Goal: Task Accomplishment & Management: Use online tool/utility

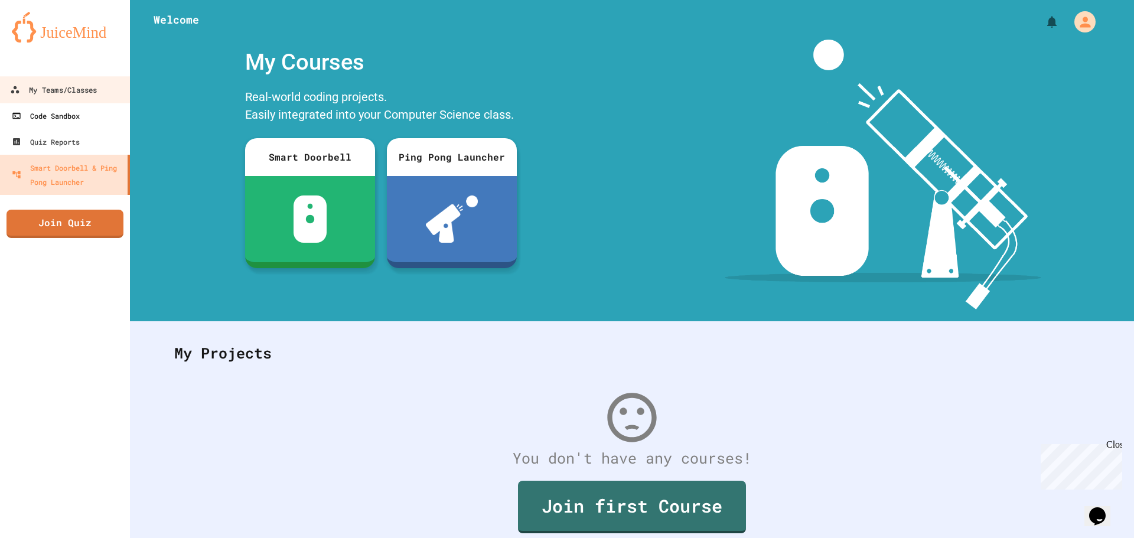
click at [40, 83] on div "My Teams/Classes" at bounding box center [53, 90] width 87 height 15
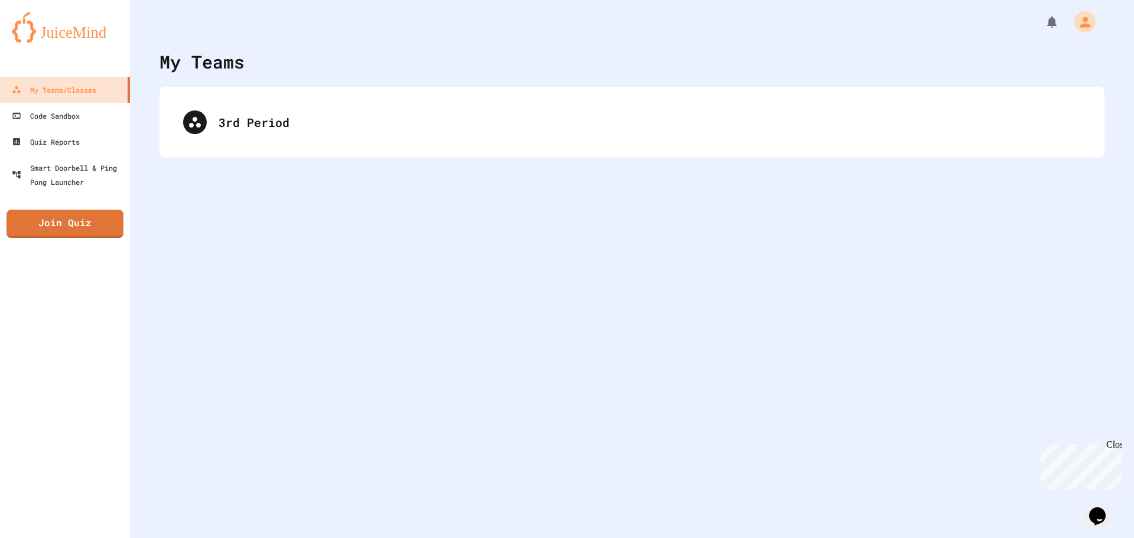
click at [414, 147] on div "3rd Period" at bounding box center [631, 122] width 945 height 71
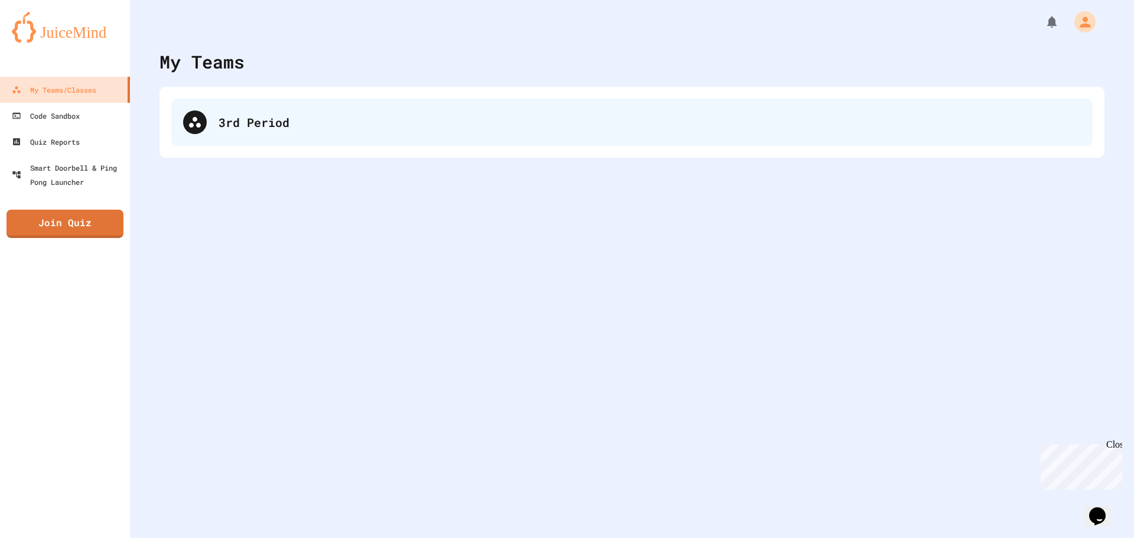
click at [423, 131] on div "3rd Period" at bounding box center [631, 122] width 921 height 47
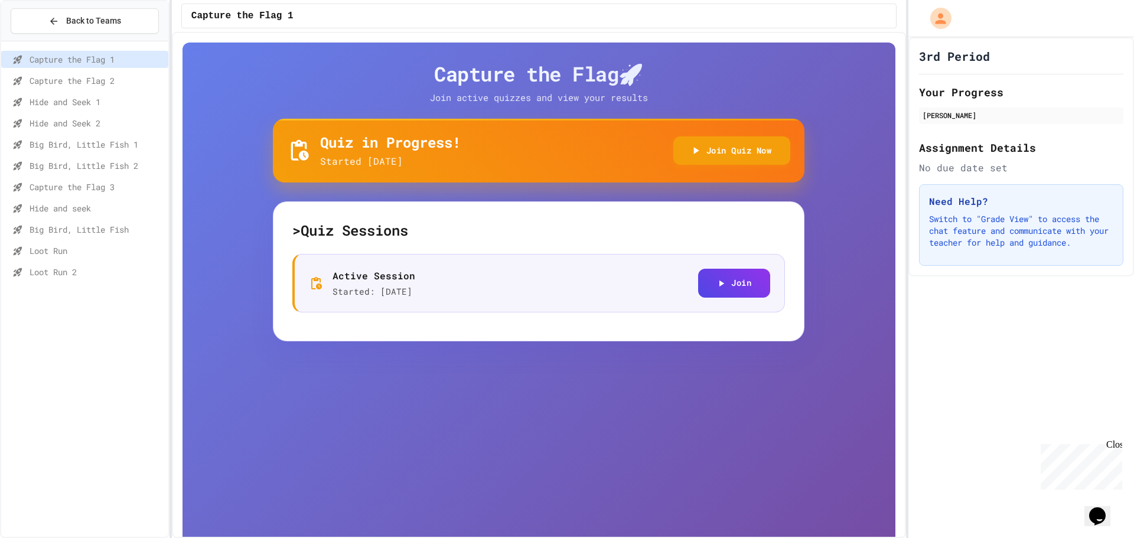
click at [69, 301] on div "Capture the Flag 1 Capture the Flag 2 Hide and Seek 1 Hide and Seek 2 Big Bird,…" at bounding box center [84, 289] width 167 height 486
click at [68, 246] on span "Loot Run" at bounding box center [97, 251] width 134 height 12
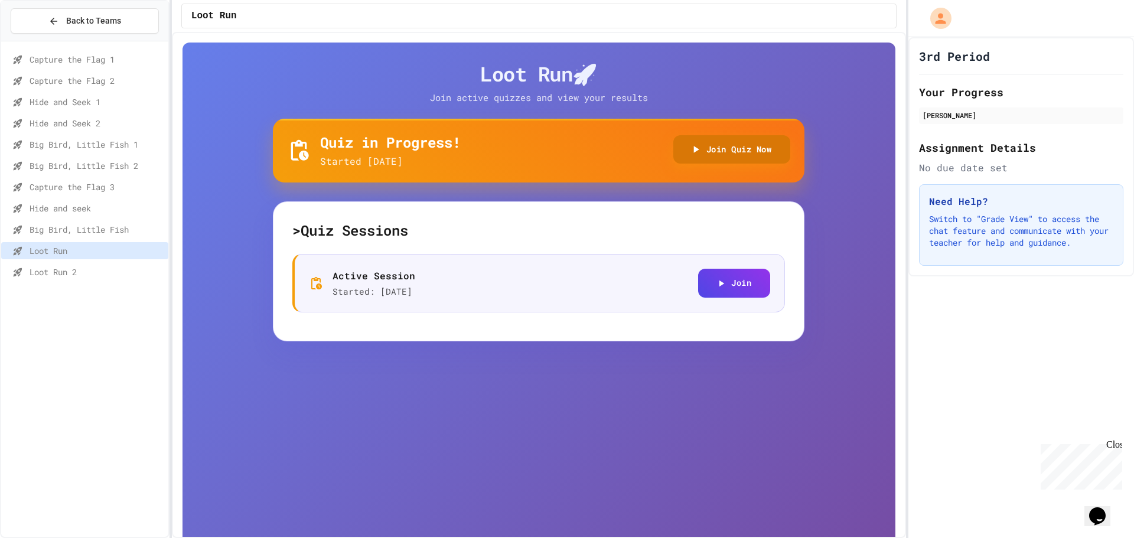
click at [745, 152] on button "Join Quiz Now" at bounding box center [732, 149] width 118 height 29
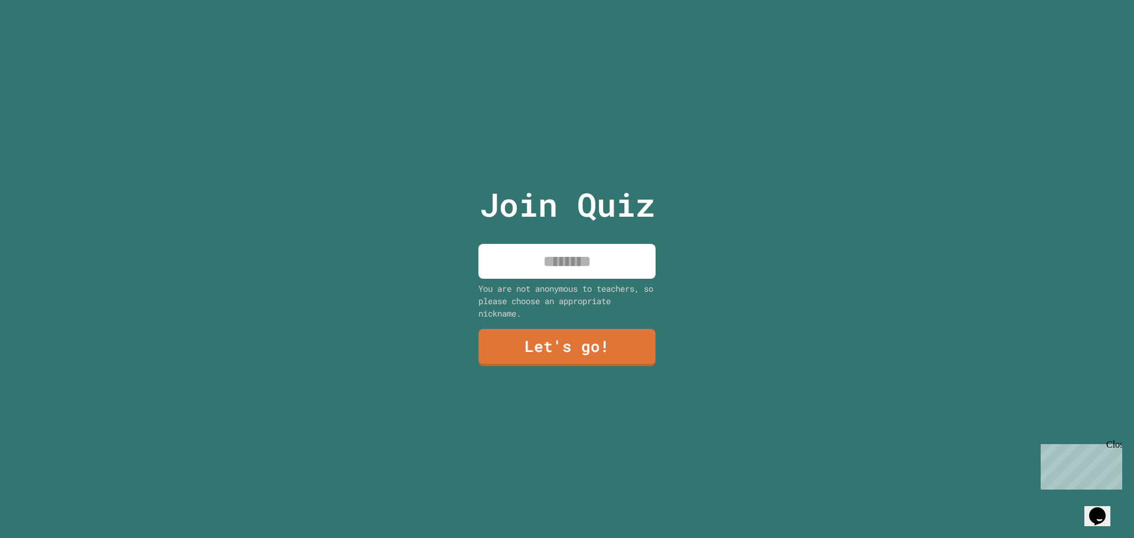
click at [618, 236] on div "Join Quiz You are not anonymous to teachers, so please choose an appropriate ni…" at bounding box center [567, 269] width 199 height 538
click at [617, 257] on input at bounding box center [566, 261] width 177 height 35
type input "*******"
click at [585, 348] on link "Let's go!" at bounding box center [567, 346] width 162 height 39
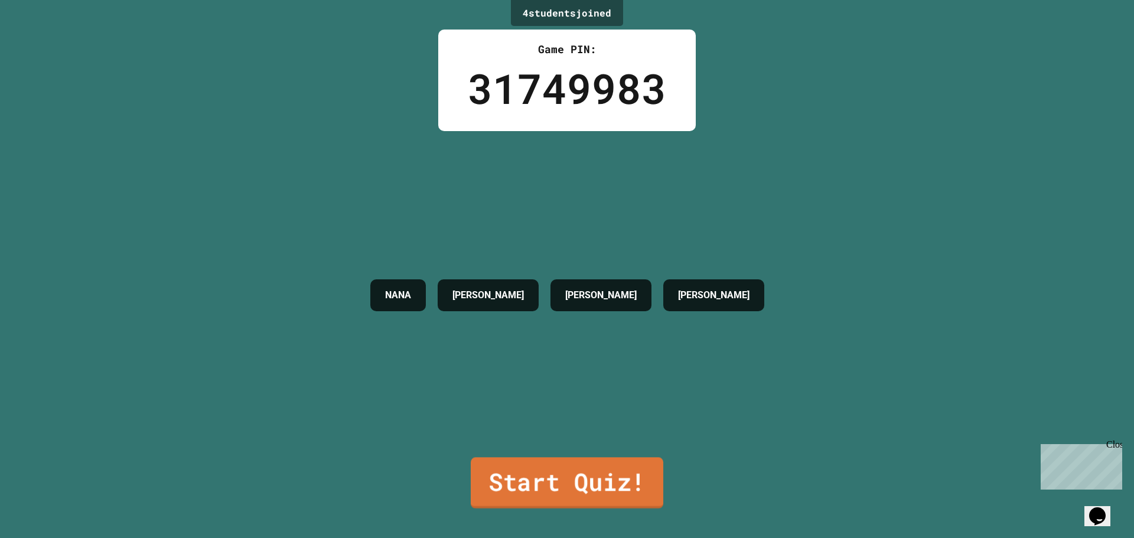
click at [602, 474] on link "Start Quiz!" at bounding box center [567, 482] width 193 height 51
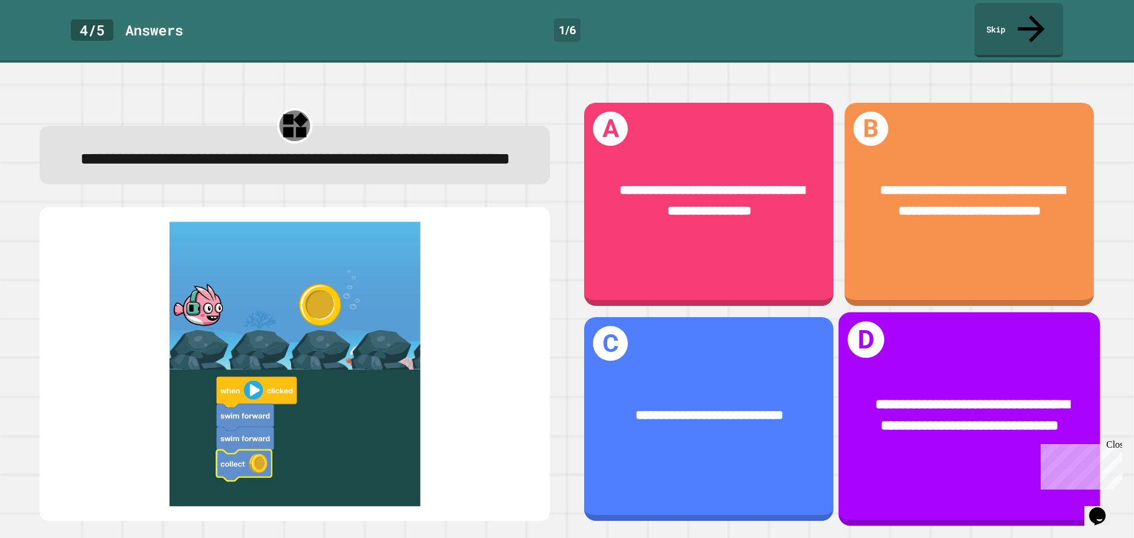
click at [938, 422] on span "**********" at bounding box center [972, 415] width 194 height 35
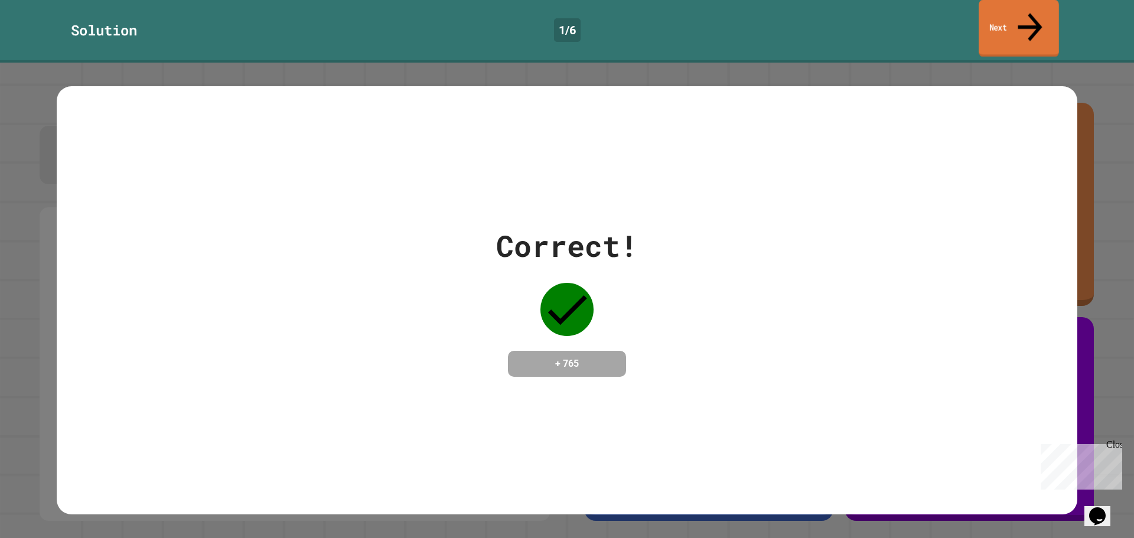
click at [1023, 17] on link "Next" at bounding box center [1019, 28] width 80 height 57
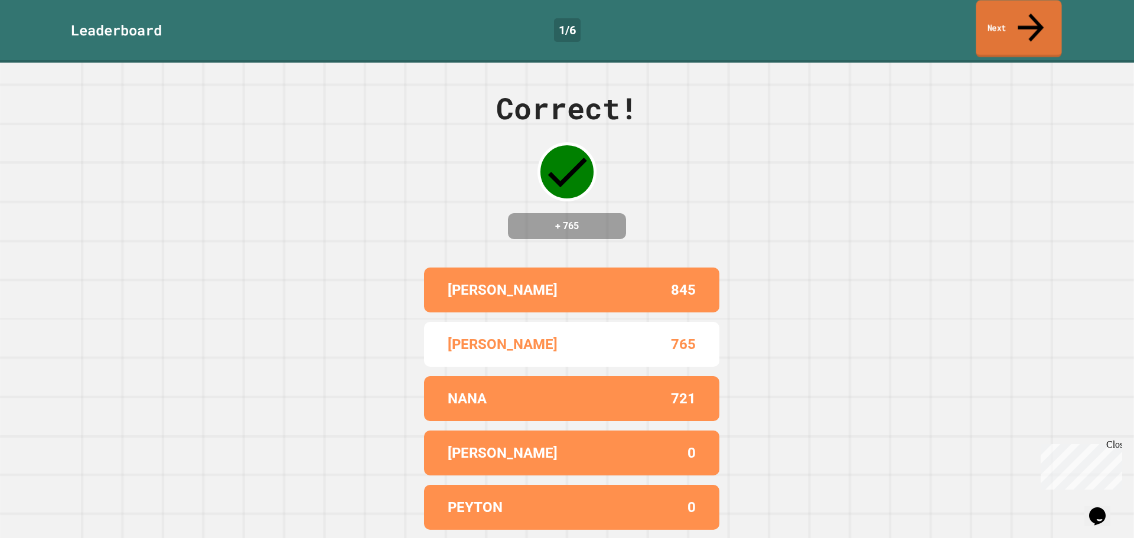
click at [1034, 22] on link "Next" at bounding box center [1019, 28] width 86 height 57
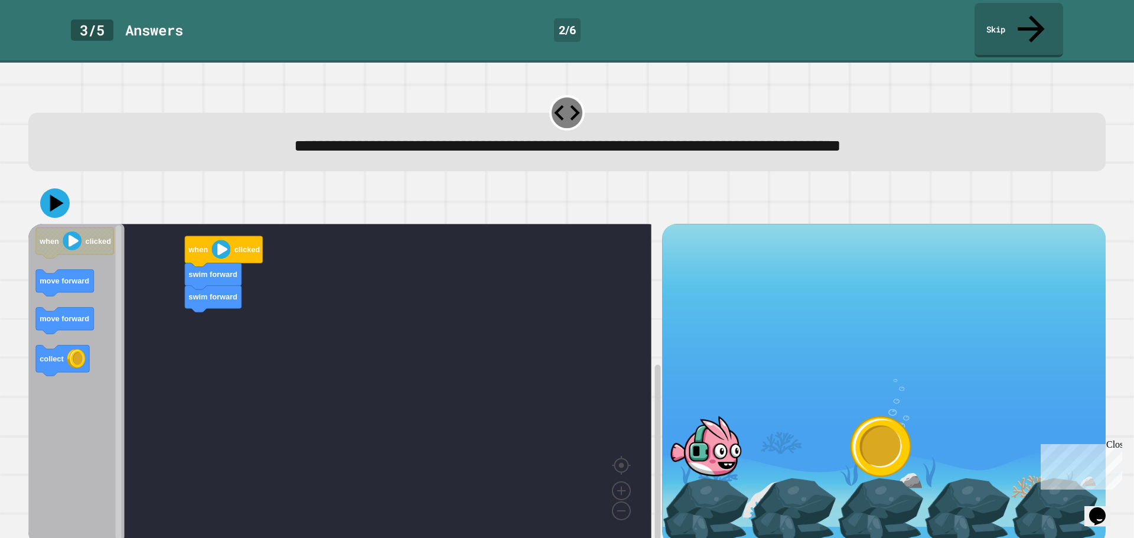
scroll to position [2, 0]
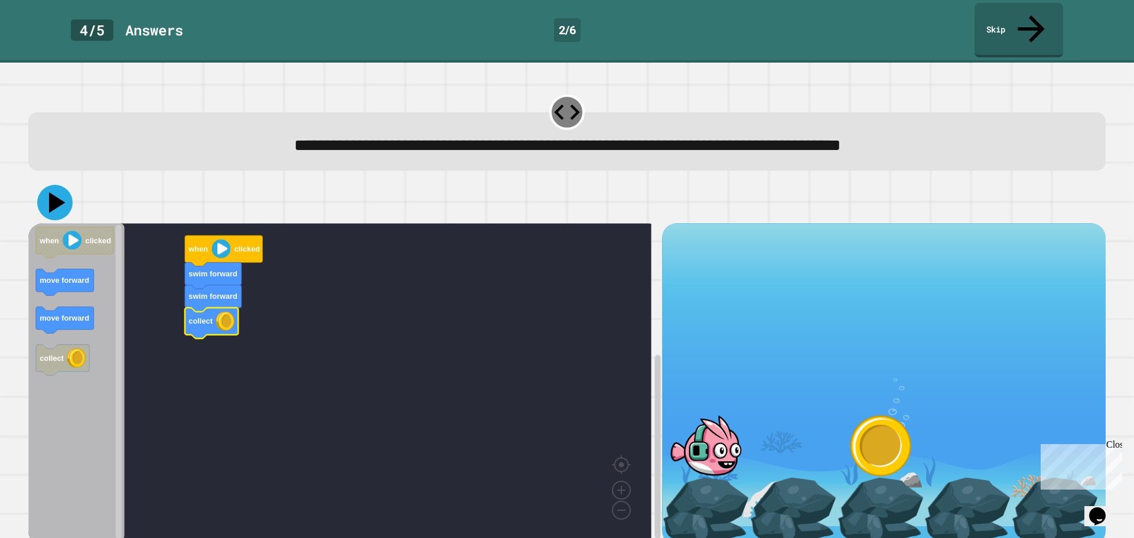
click at [60, 185] on icon at bounding box center [54, 202] width 35 height 35
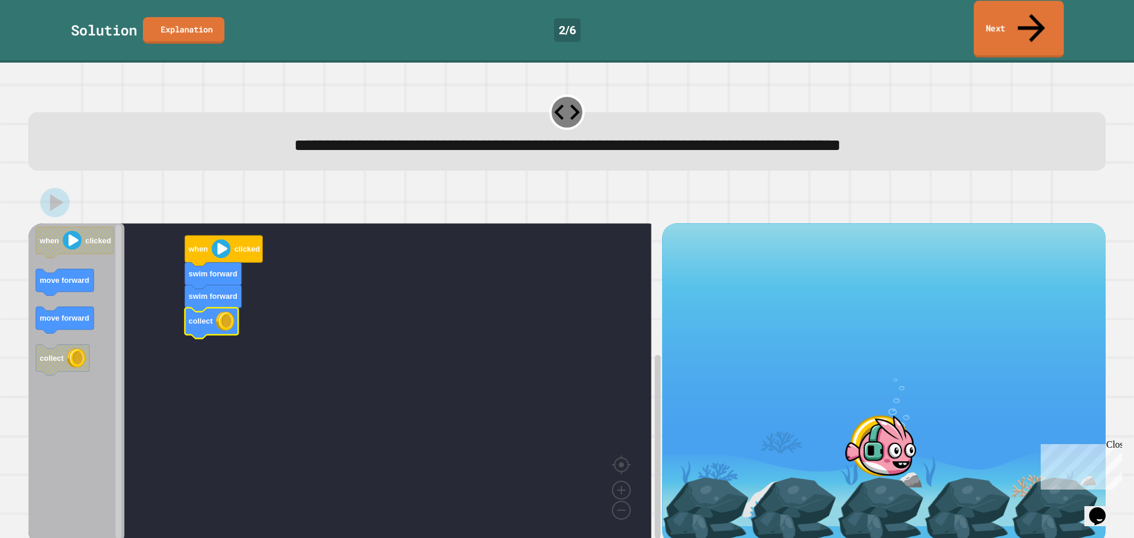
click at [1032, 10] on icon at bounding box center [1031, 28] width 41 height 42
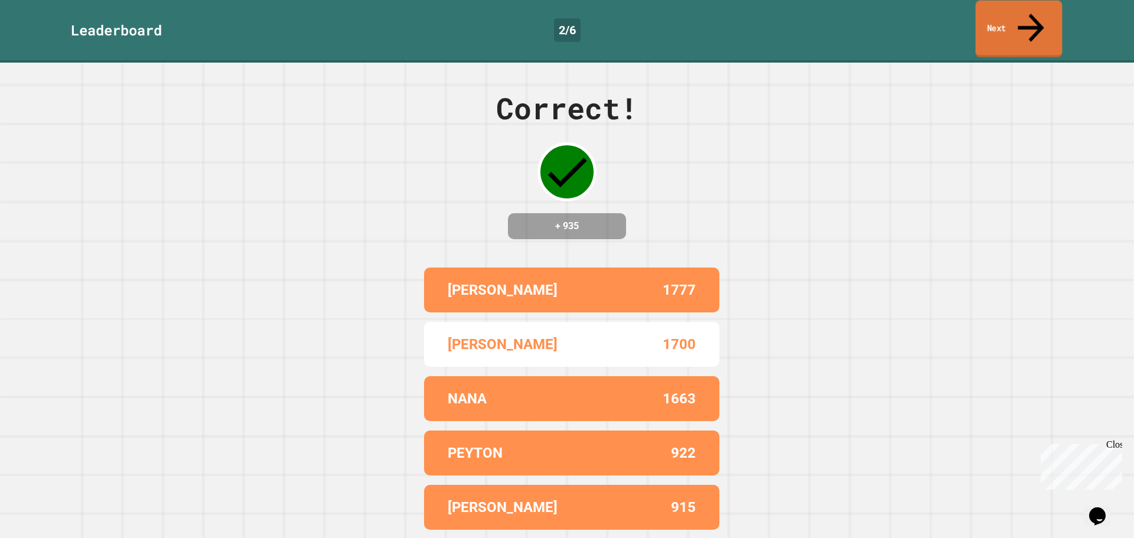
click at [1023, 15] on link "Next" at bounding box center [1019, 29] width 87 height 57
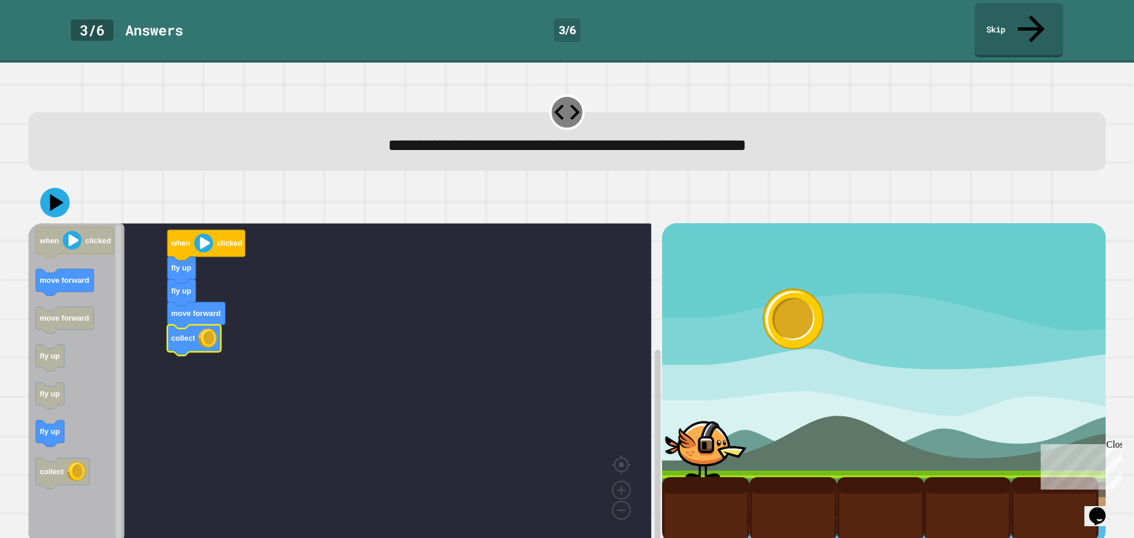
click at [55, 194] on icon at bounding box center [57, 202] width 14 height 17
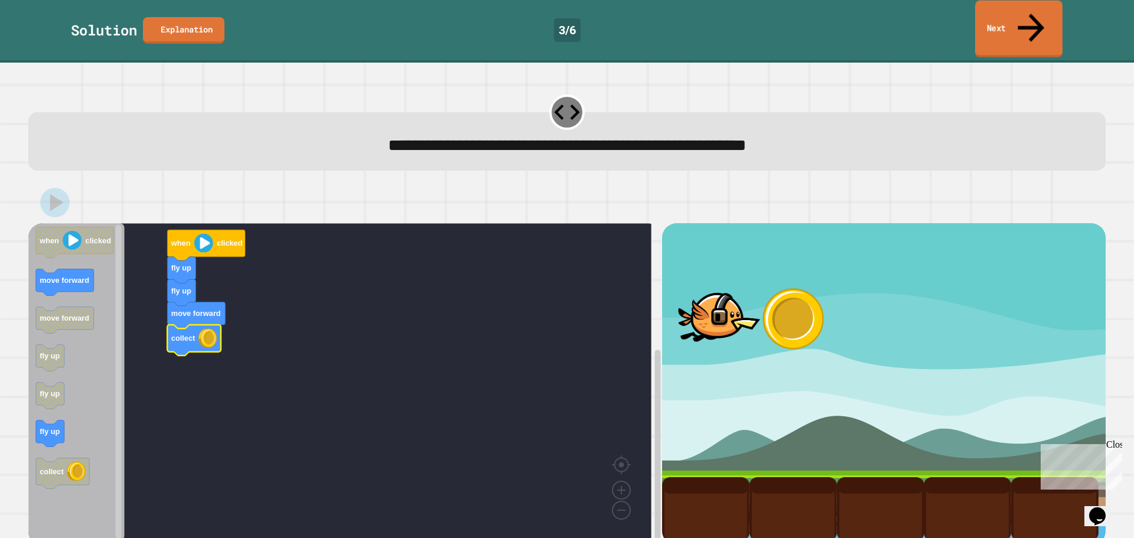
click at [1008, 12] on link "Next" at bounding box center [1018, 29] width 87 height 57
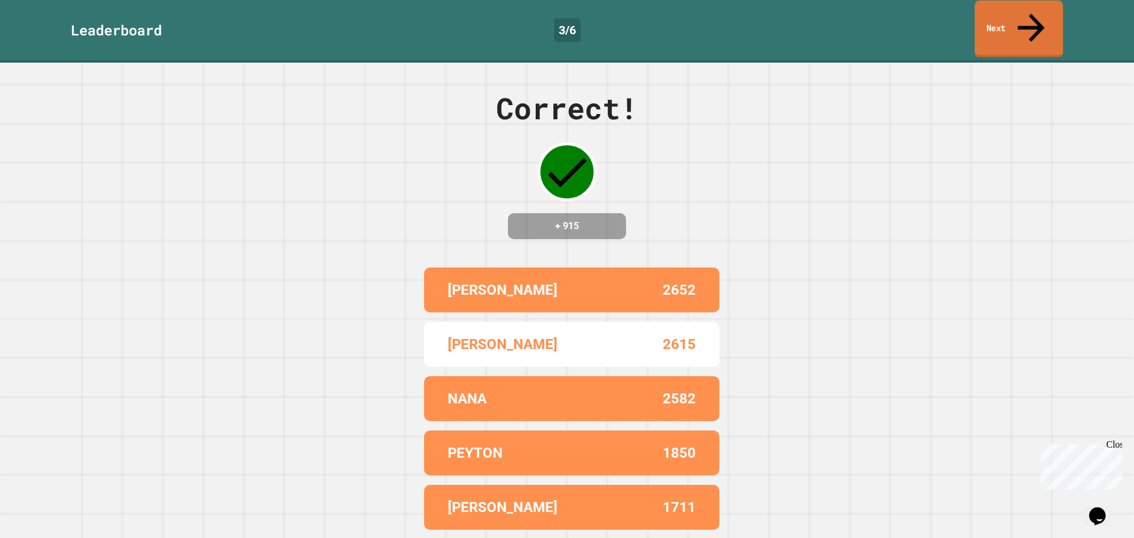
click at [1008, 11] on link "Next" at bounding box center [1018, 29] width 89 height 57
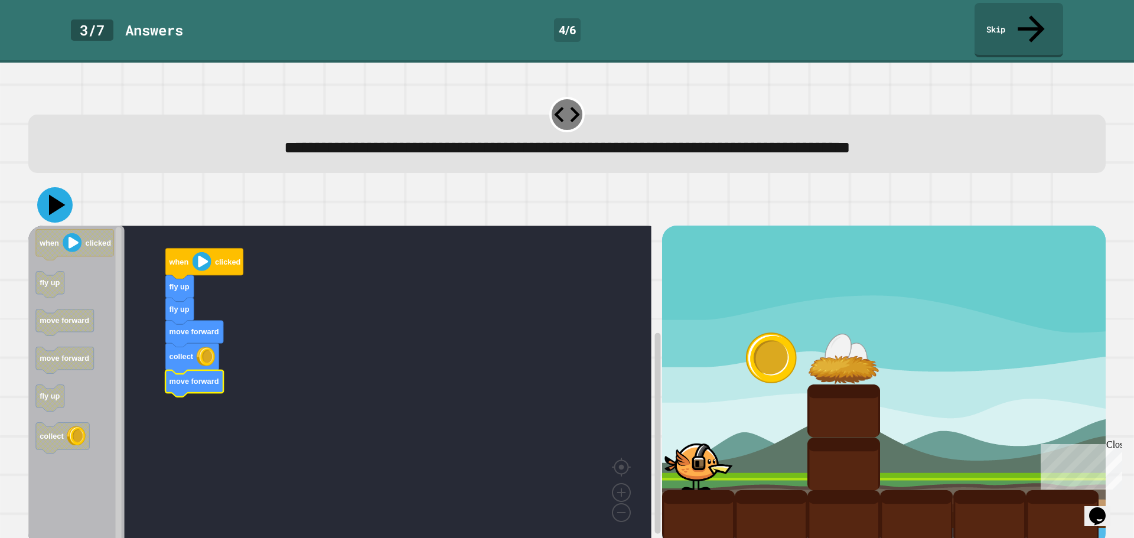
click at [49, 187] on icon at bounding box center [54, 204] width 35 height 35
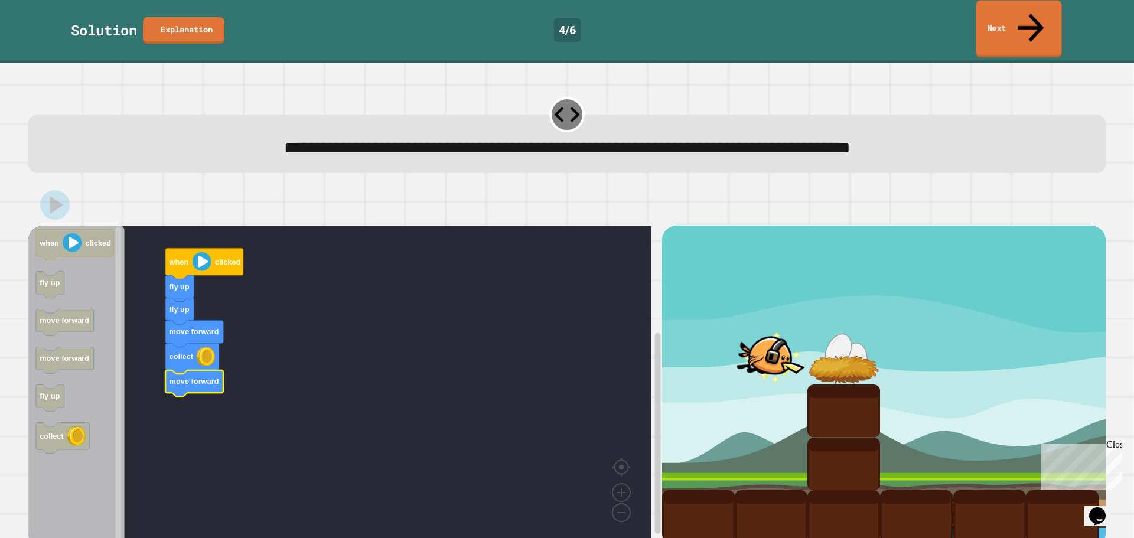
click at [1027, 14] on icon at bounding box center [1030, 27] width 39 height 42
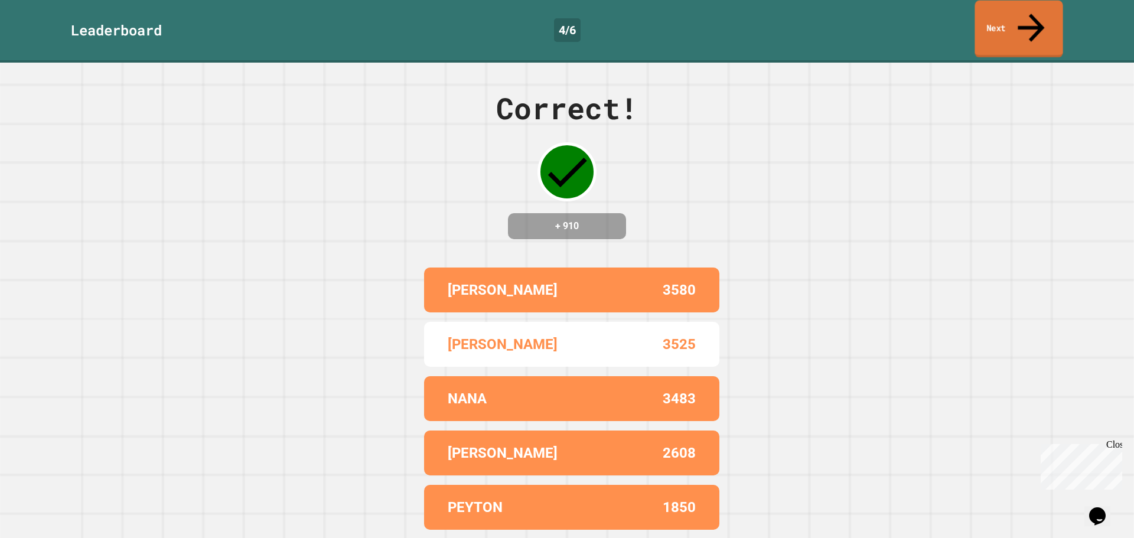
click at [992, 18] on link "Next" at bounding box center [1018, 29] width 88 height 57
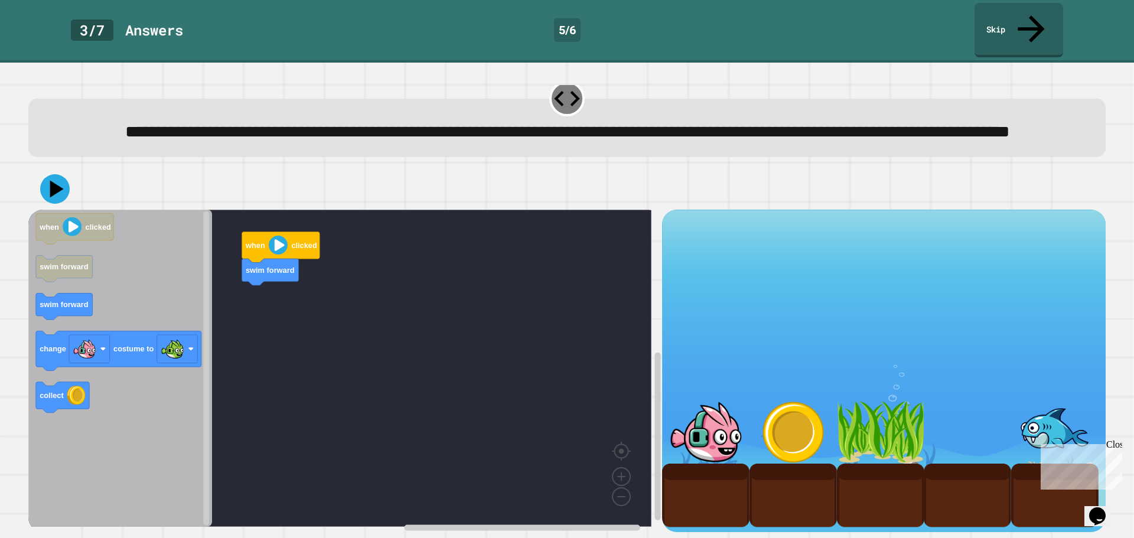
scroll to position [30, 0]
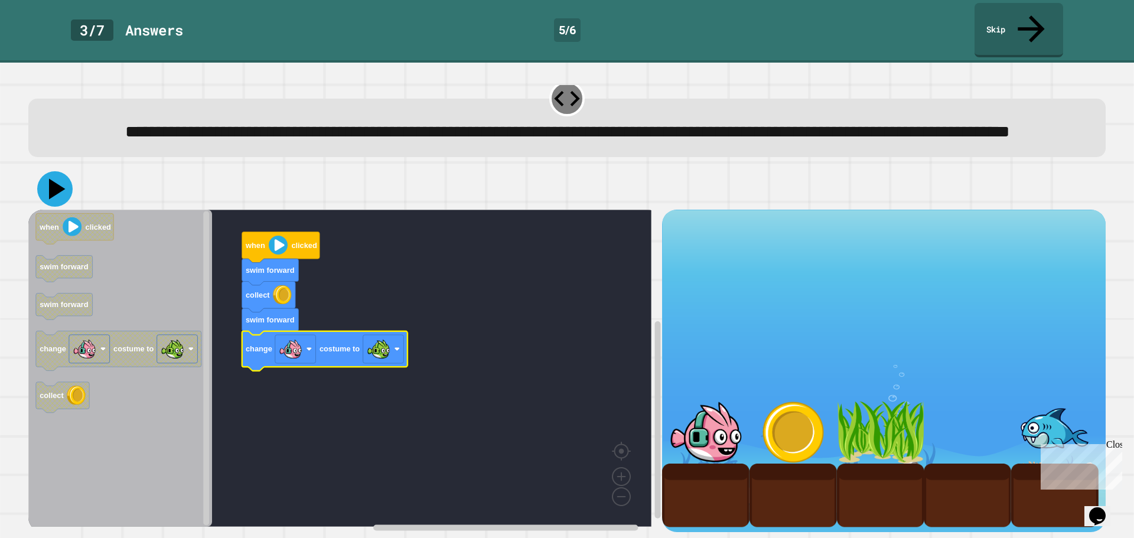
click at [63, 171] on icon at bounding box center [54, 188] width 35 height 35
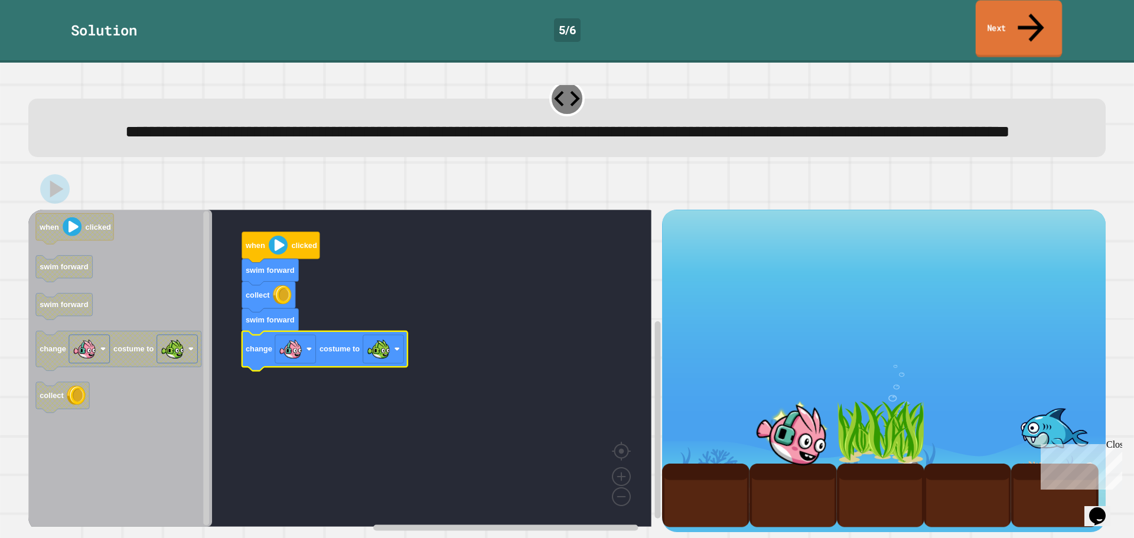
click at [1034, 12] on icon at bounding box center [1030, 27] width 39 height 42
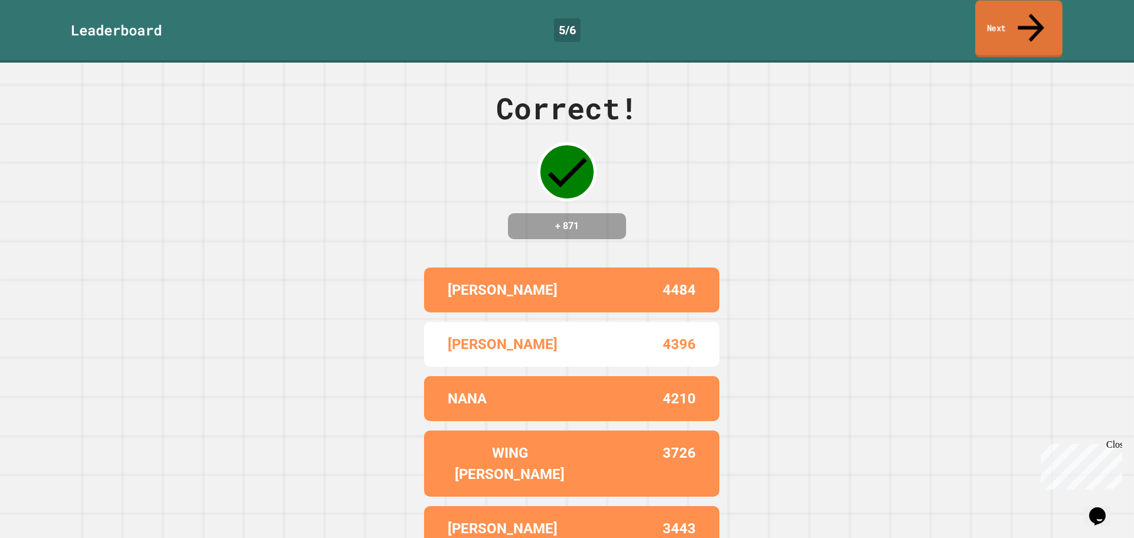
click at [1012, 20] on link "Next" at bounding box center [1018, 29] width 87 height 57
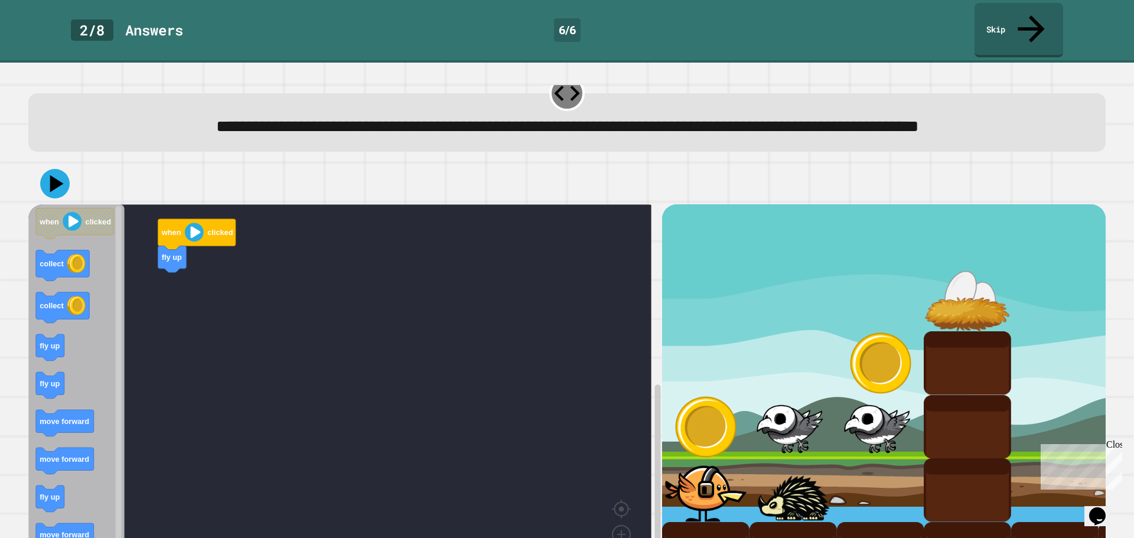
scroll to position [59, 0]
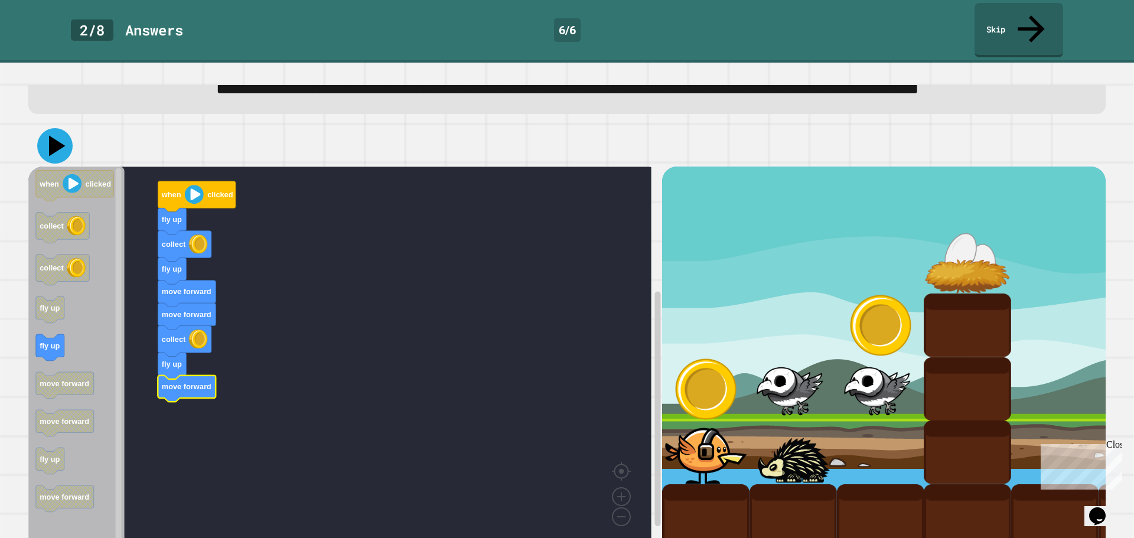
click at [53, 156] on icon at bounding box center [54, 145] width 35 height 35
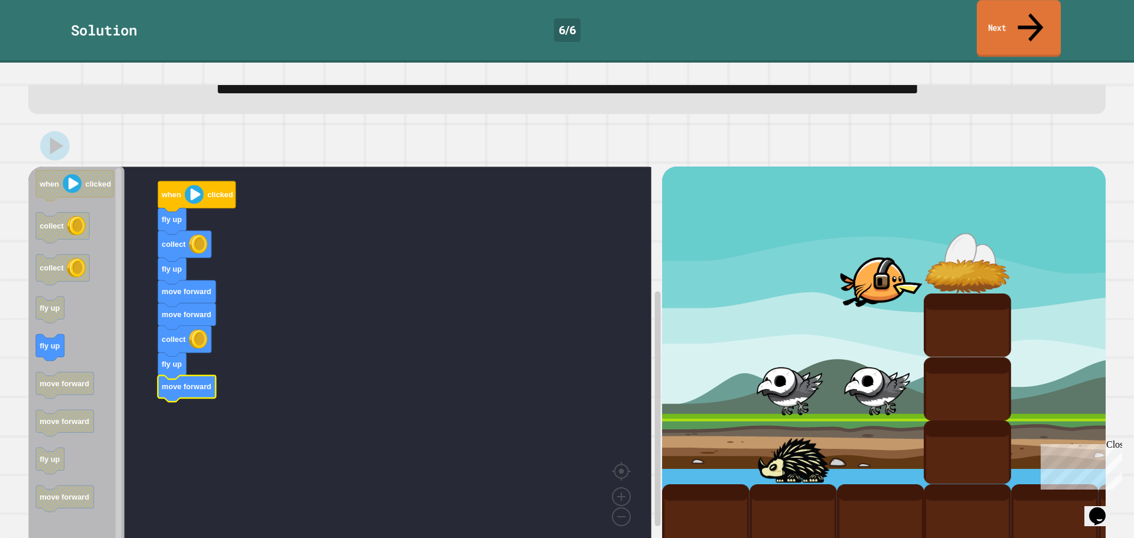
click at [998, 18] on link "Next" at bounding box center [1019, 28] width 84 height 57
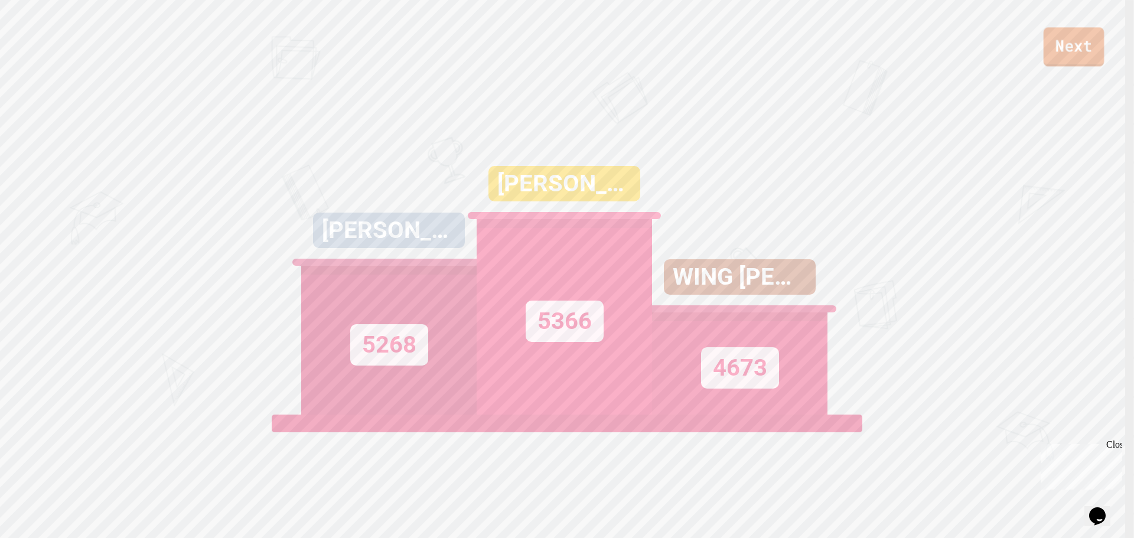
click at [1071, 52] on link "Next" at bounding box center [1074, 46] width 61 height 39
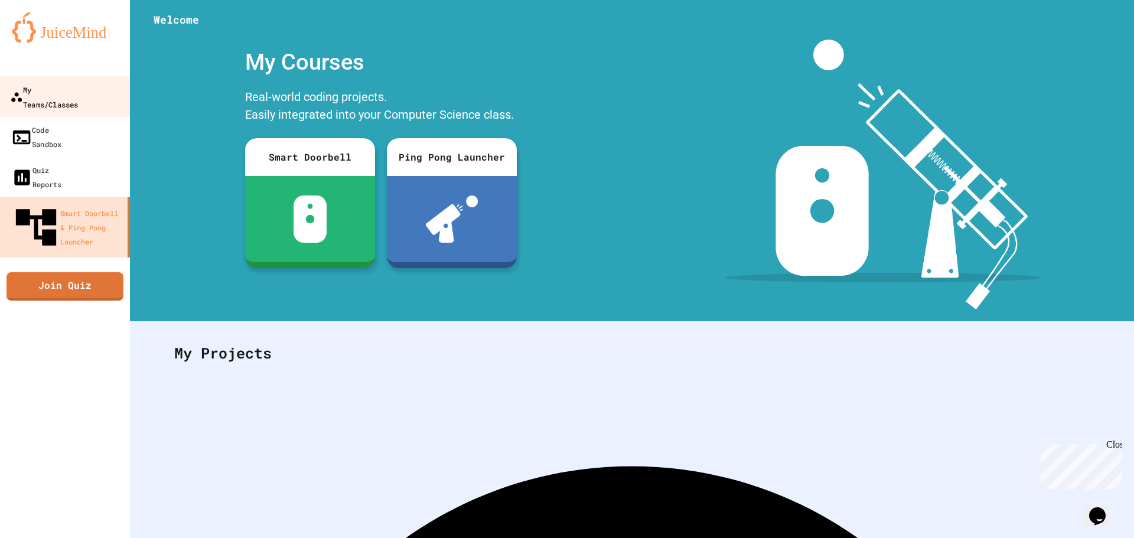
click at [101, 94] on link "My Teams/Classes" at bounding box center [65, 96] width 134 height 41
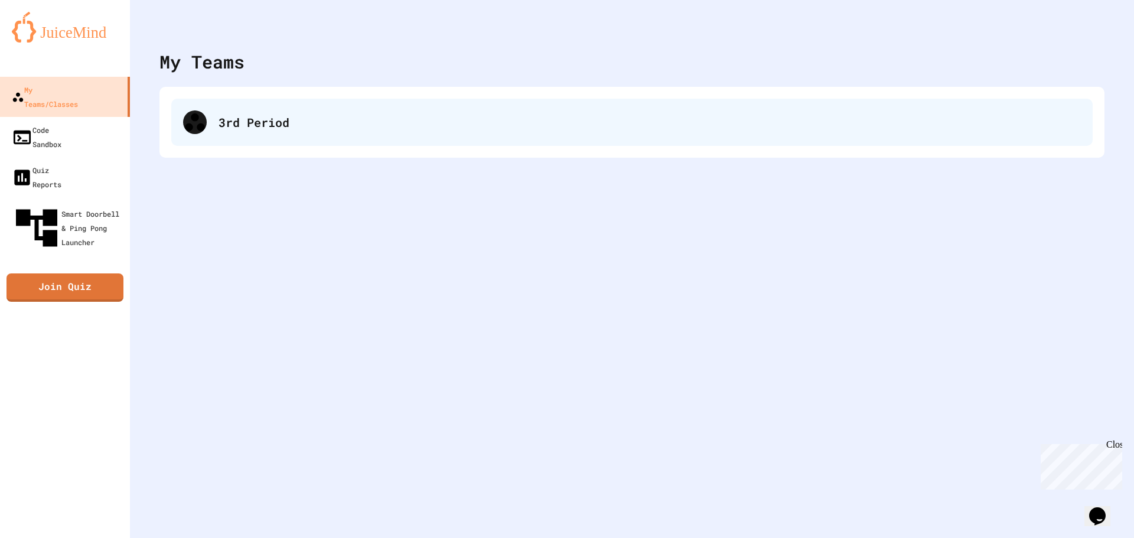
click at [337, 136] on div "3rd Period" at bounding box center [631, 122] width 921 height 47
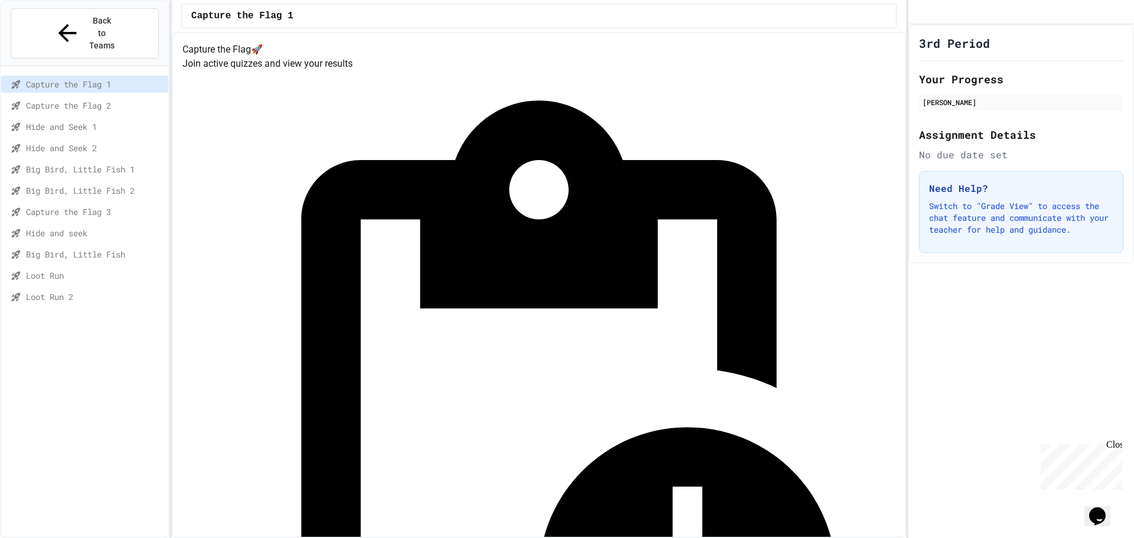
click at [76, 291] on span "Loot Run 2" at bounding box center [95, 297] width 138 height 12
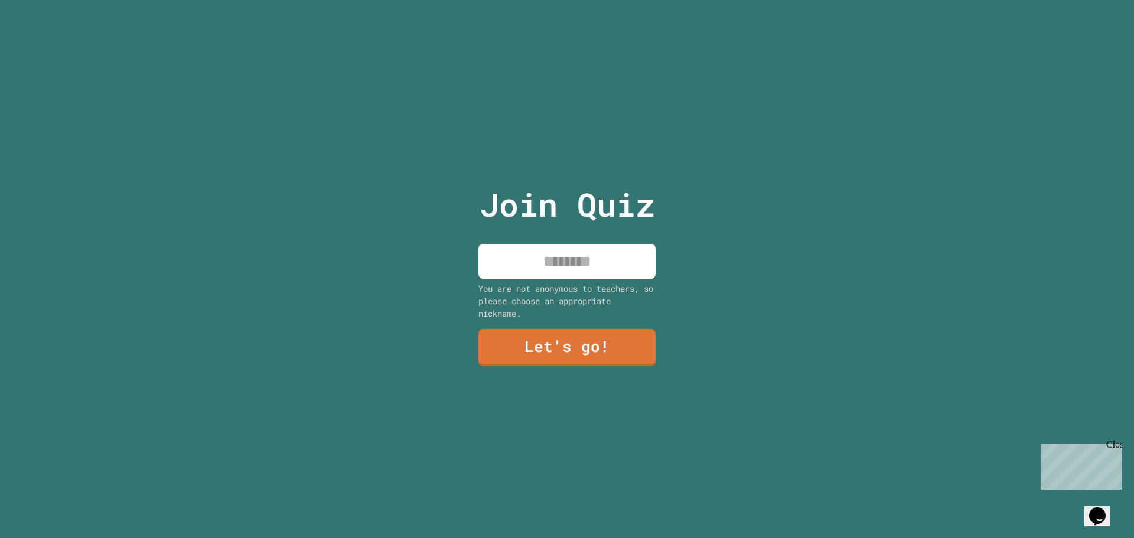
click at [513, 250] on input at bounding box center [566, 261] width 177 height 35
type input "*******"
click at [525, 360] on link "Let's go!" at bounding box center [566, 347] width 179 height 38
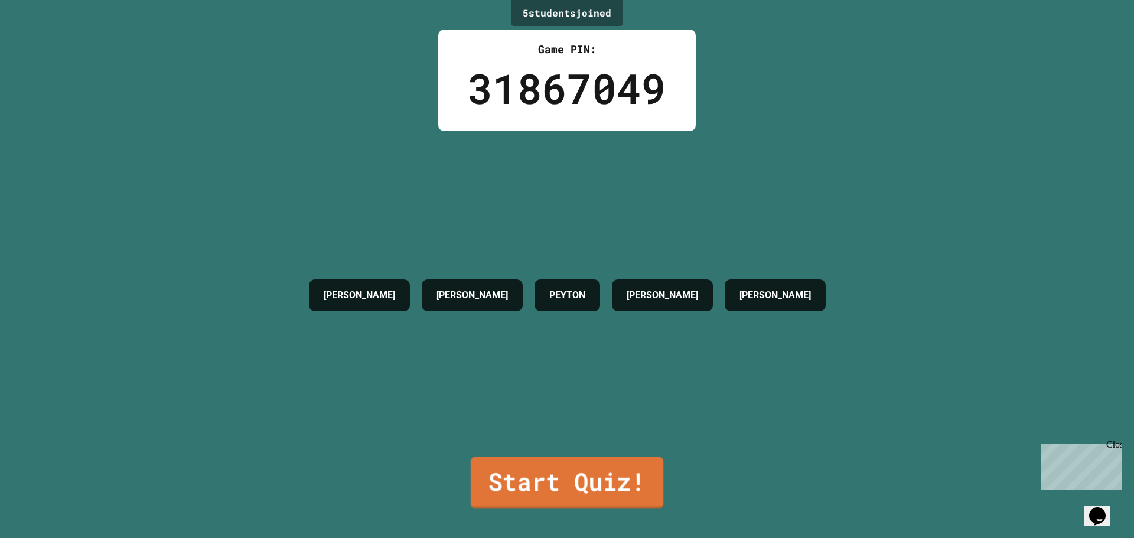
click at [537, 466] on link "Start Quiz!" at bounding box center [567, 483] width 193 height 52
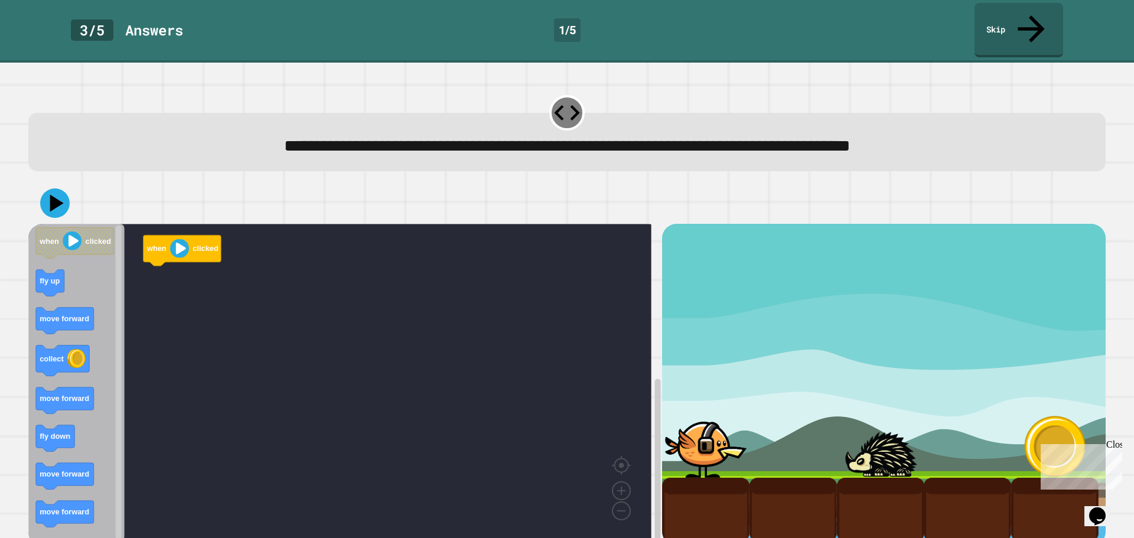
scroll to position [2, 0]
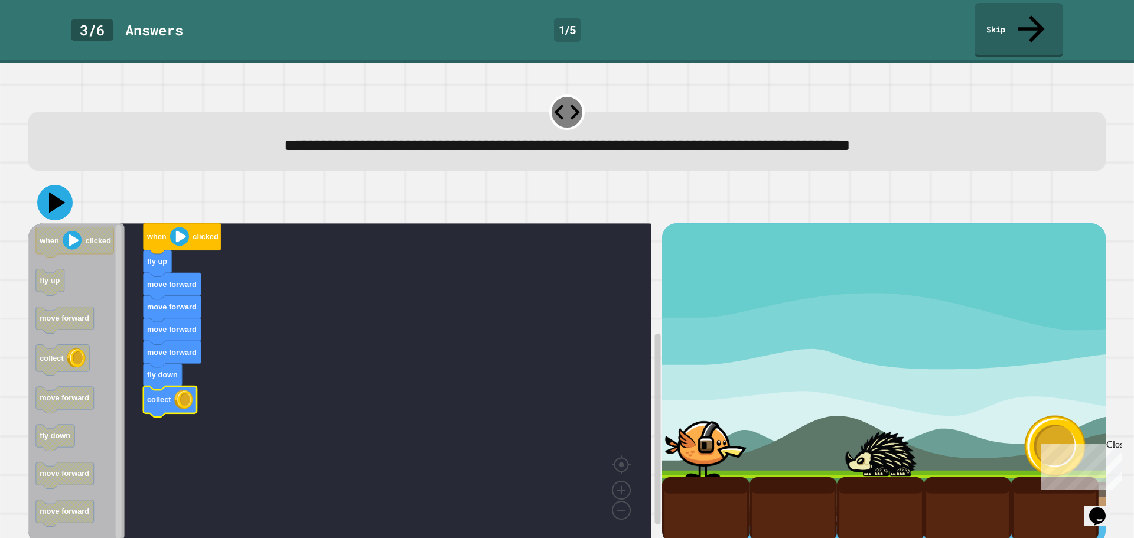
click at [60, 185] on icon at bounding box center [54, 202] width 35 height 35
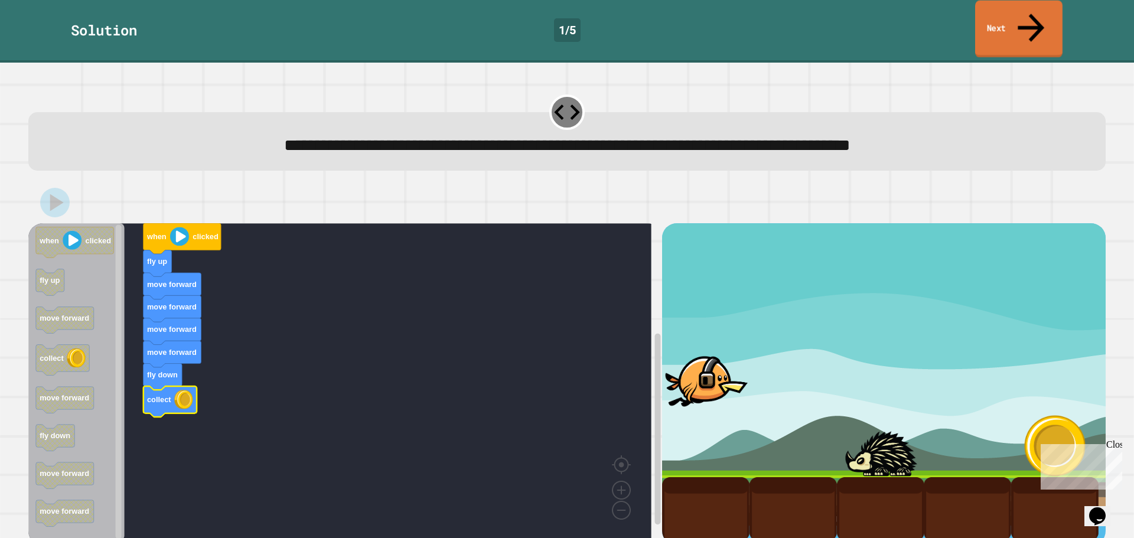
click at [1028, 11] on icon at bounding box center [1031, 27] width 40 height 42
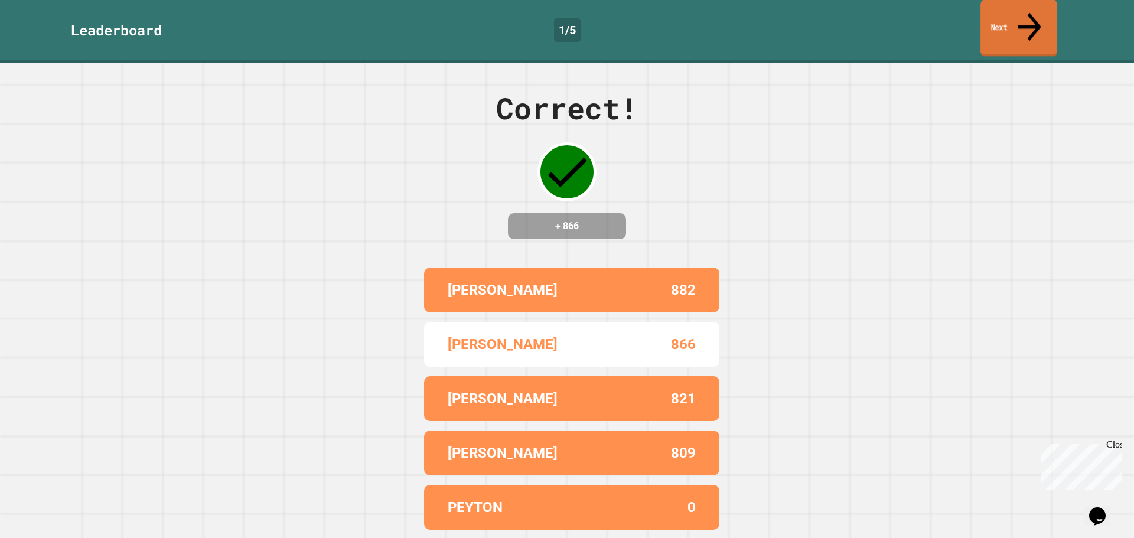
click at [1019, 10] on link "Next" at bounding box center [1018, 27] width 77 height 57
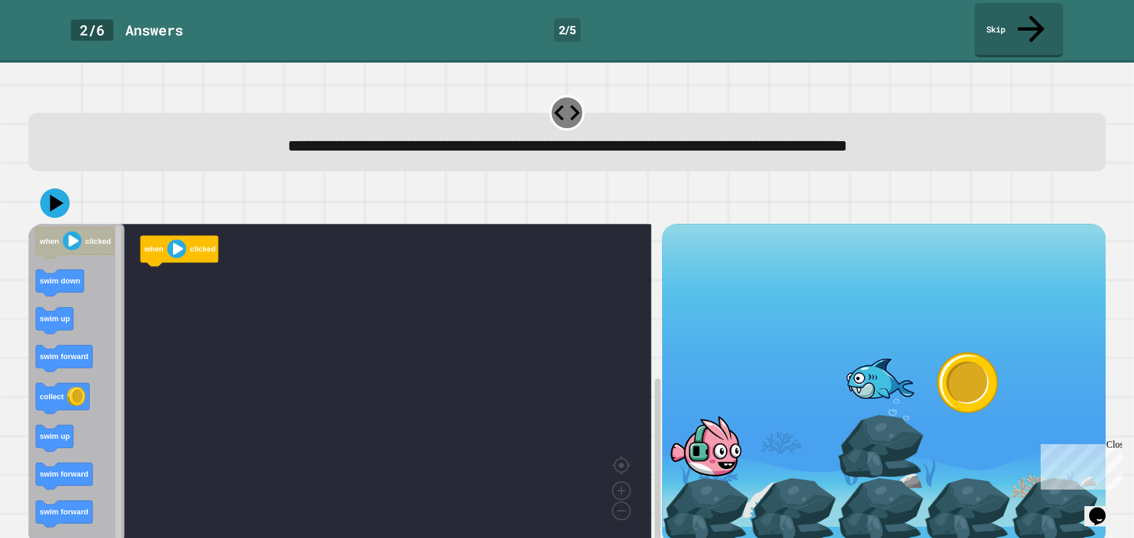
scroll to position [2, 0]
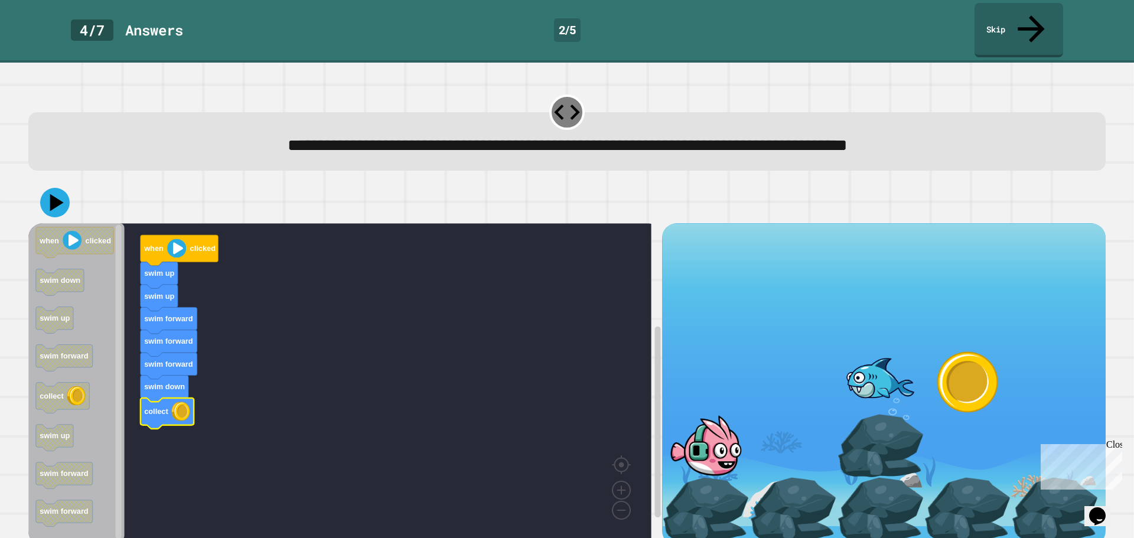
click at [48, 188] on button at bounding box center [55, 203] width 30 height 30
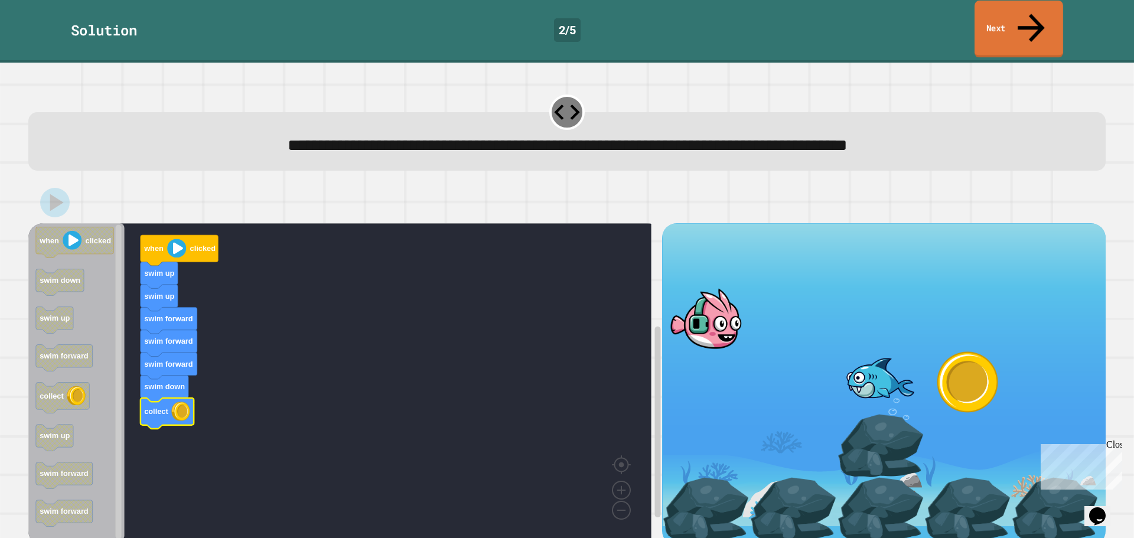
click at [1015, 23] on link "Next" at bounding box center [1018, 29] width 89 height 57
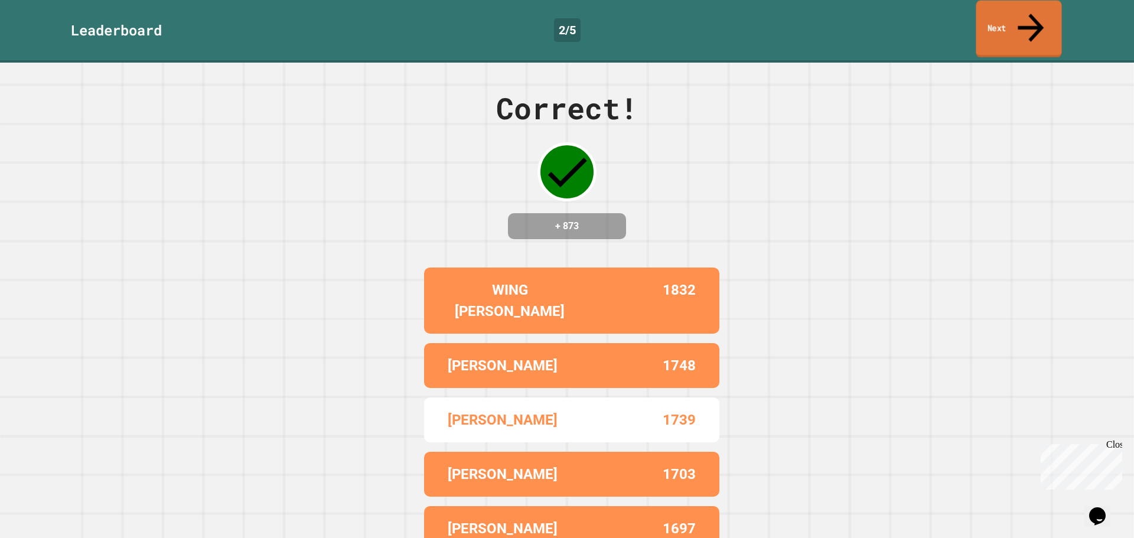
click at [1016, 13] on link "Next" at bounding box center [1019, 29] width 86 height 57
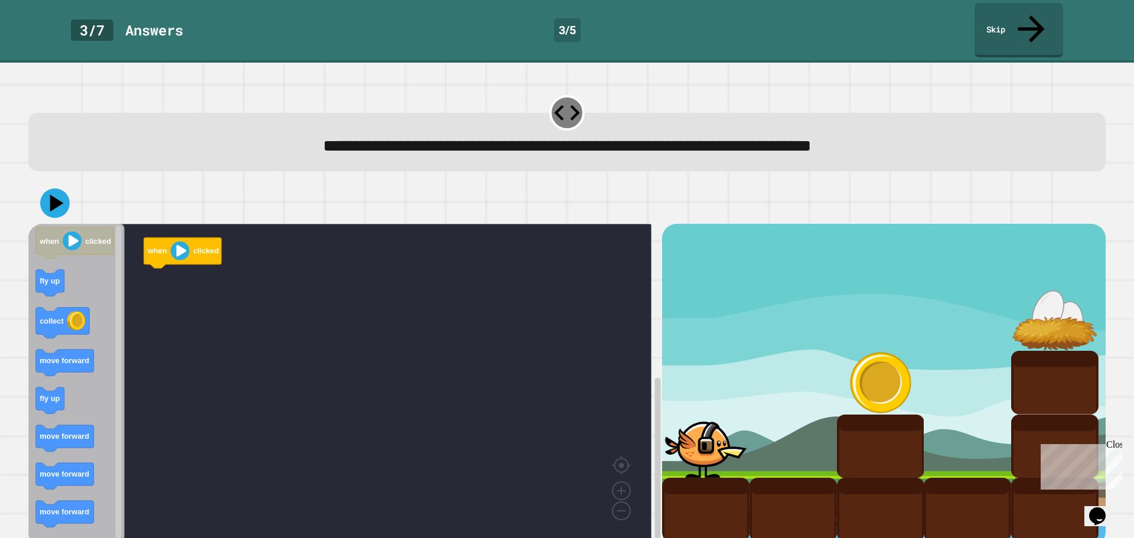
scroll to position [2, 0]
click at [44, 380] on icon "when clicked fly up collect move forward fly up move forward move forward move …" at bounding box center [76, 381] width 96 height 317
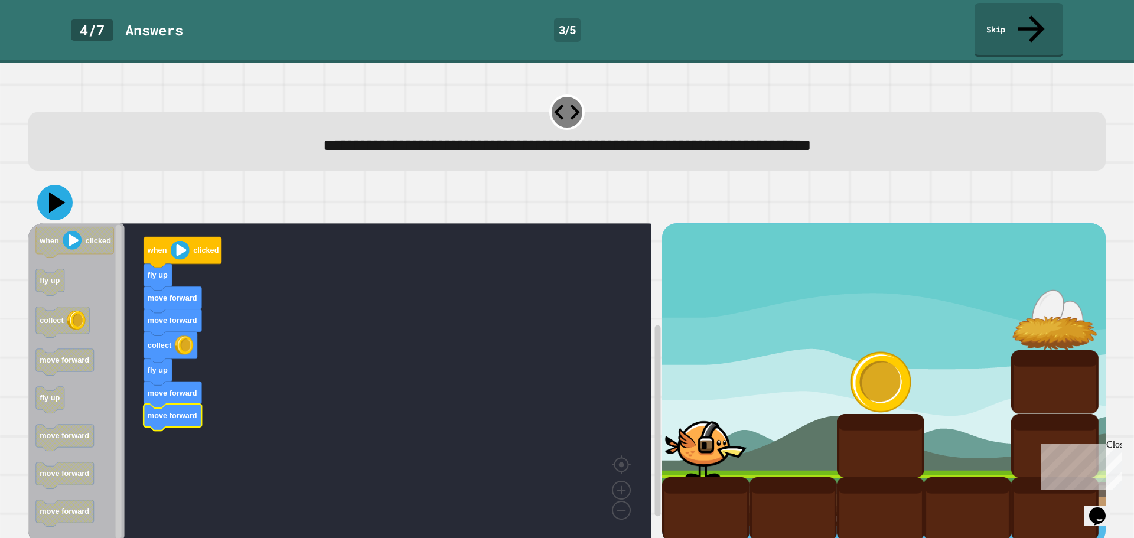
click at [61, 185] on icon at bounding box center [54, 202] width 35 height 35
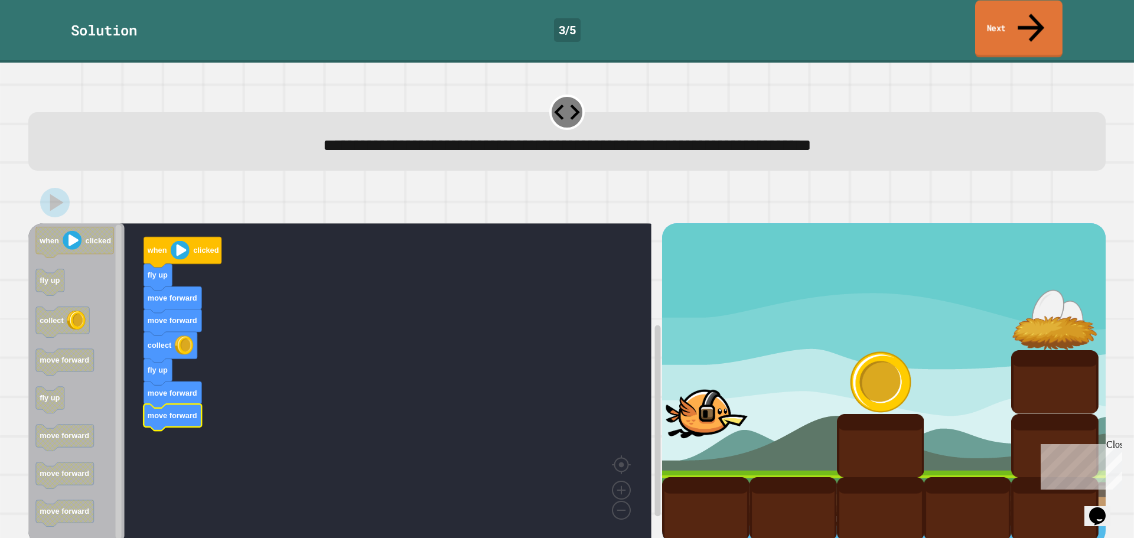
click at [1019, 12] on link "Next" at bounding box center [1018, 29] width 87 height 57
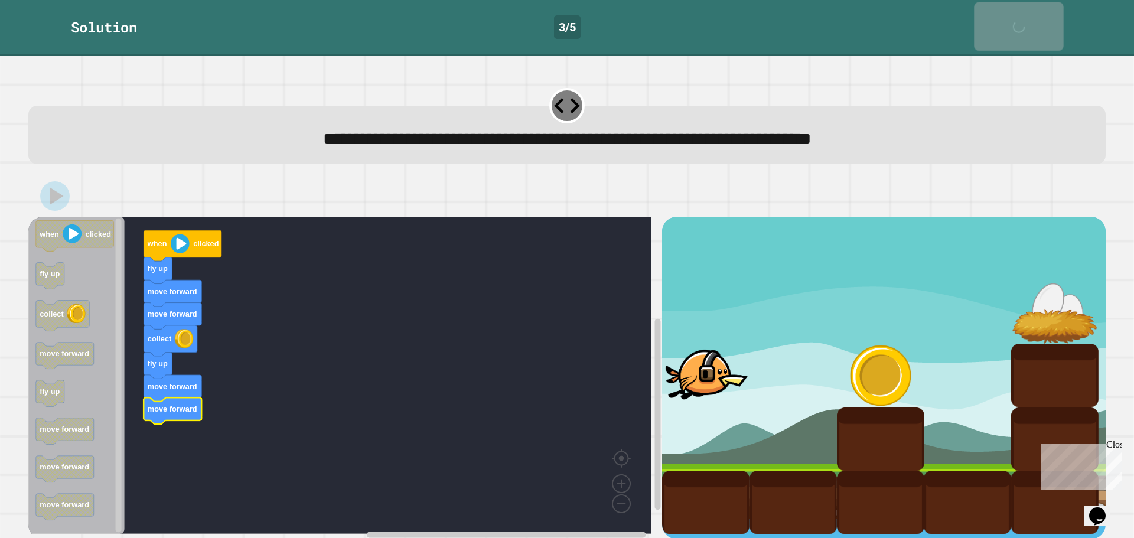
scroll to position [1, 0]
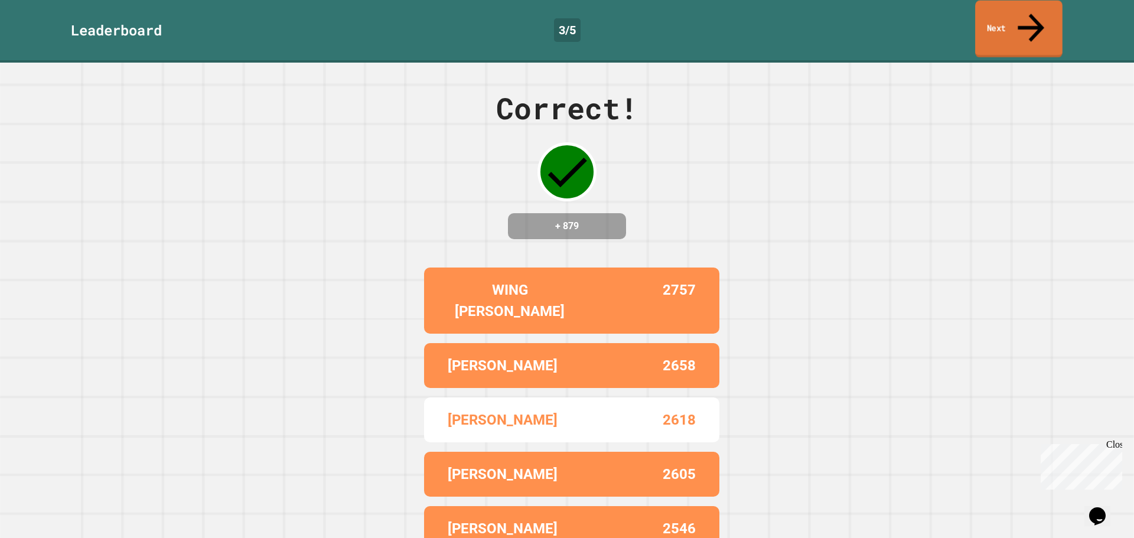
click at [1012, 15] on link "Next" at bounding box center [1018, 29] width 87 height 57
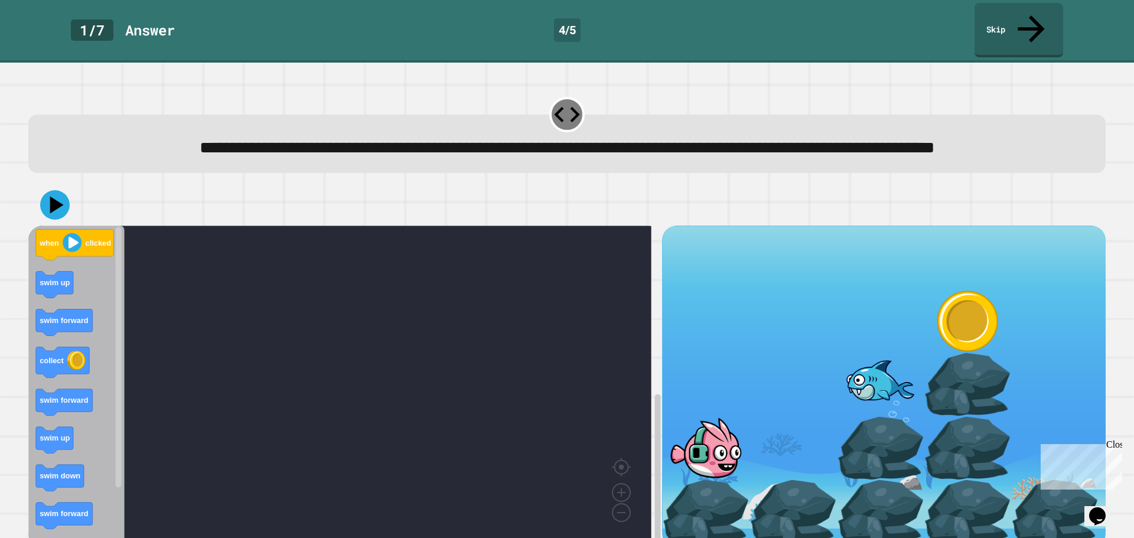
scroll to position [30, 0]
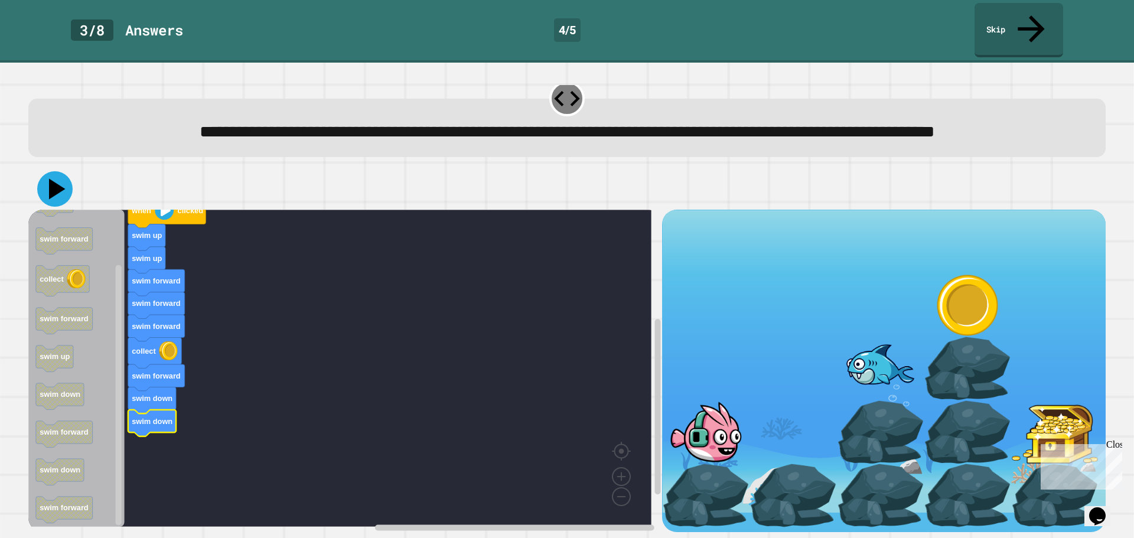
click at [56, 179] on icon at bounding box center [57, 189] width 17 height 21
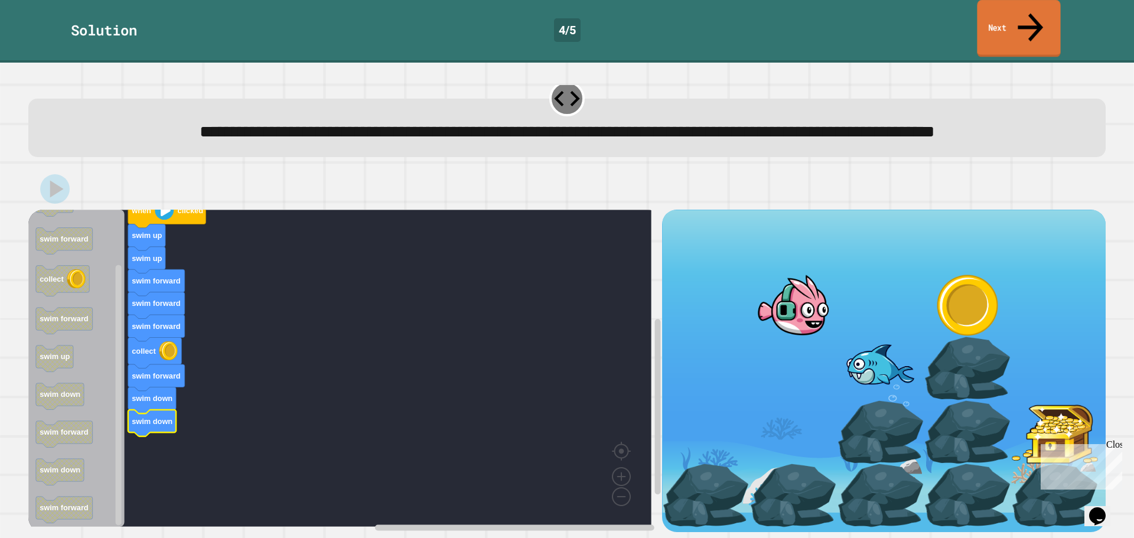
click at [1012, 21] on link "Next" at bounding box center [1018, 28] width 83 height 57
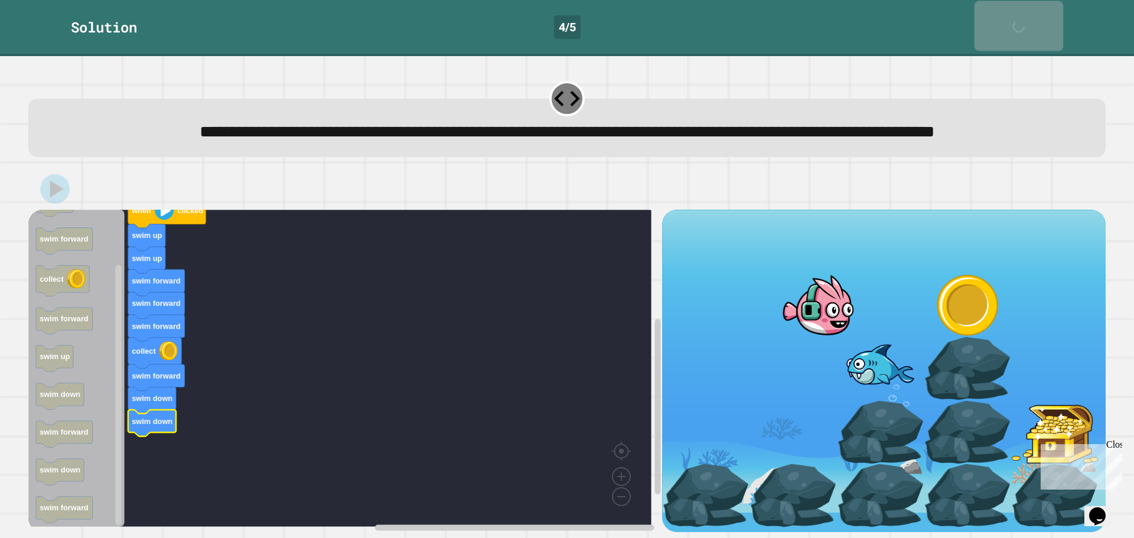
scroll to position [29, 0]
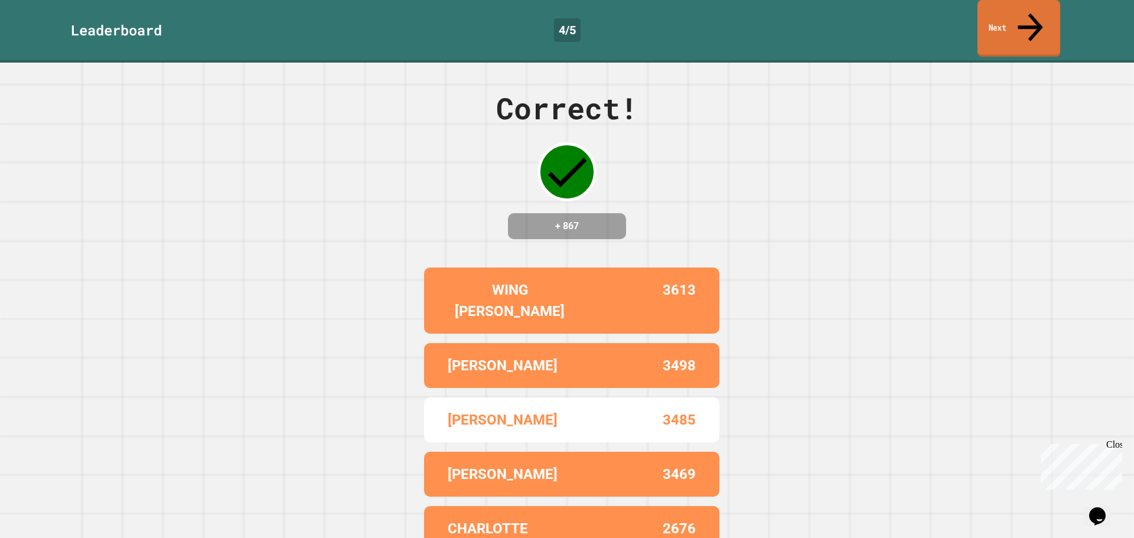
click at [1009, 18] on link "Next" at bounding box center [1018, 28] width 83 height 57
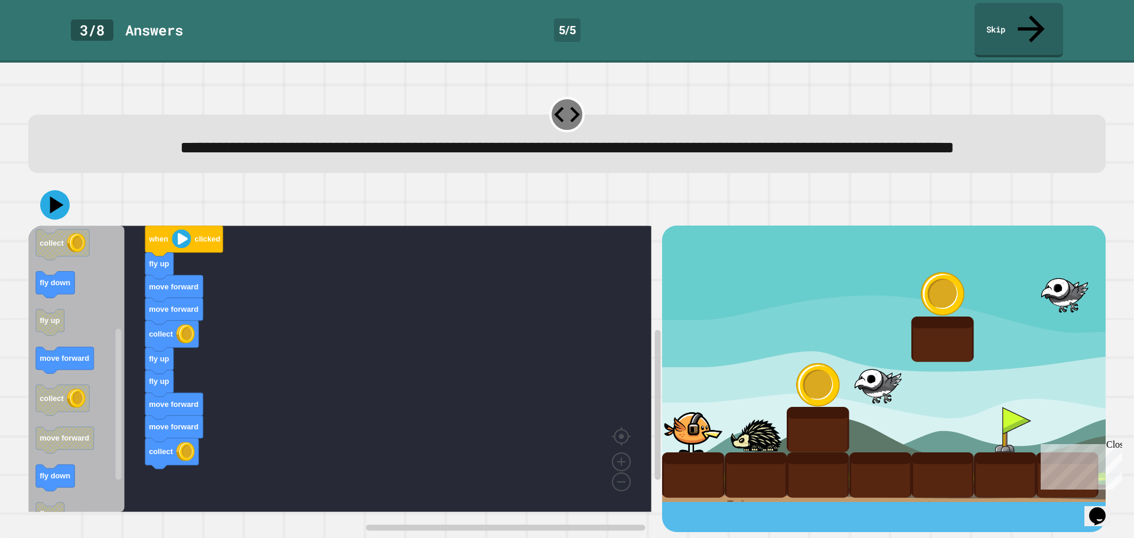
click at [115, 344] on div "when clicked fly up move forward move forward collect fly up fly up move forwar…" at bounding box center [345, 379] width 634 height 307
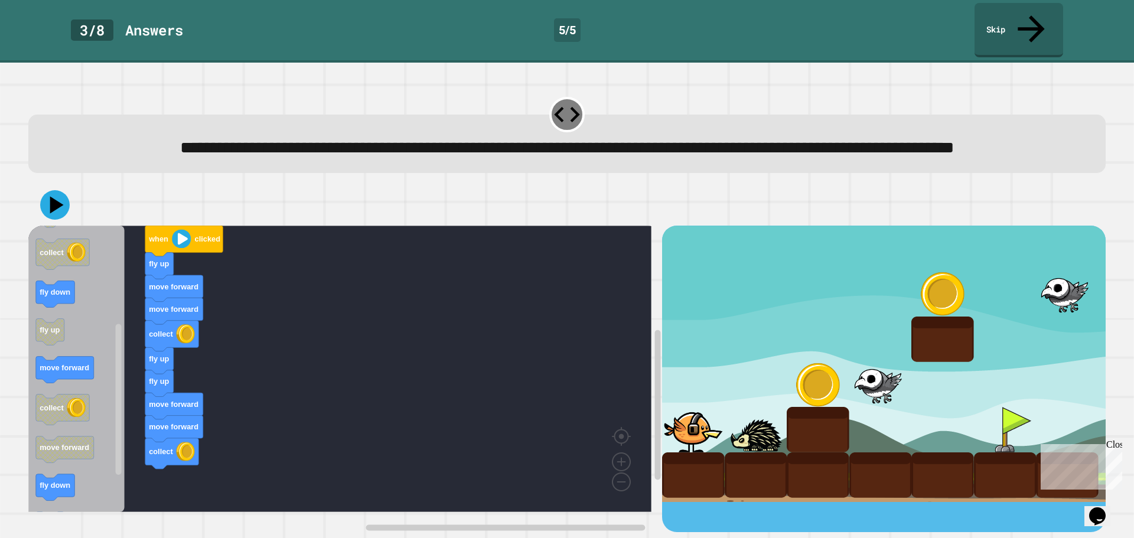
click at [107, 371] on icon "when clicked move forward move forward fly down fly up collect fly down fly up …" at bounding box center [76, 369] width 96 height 286
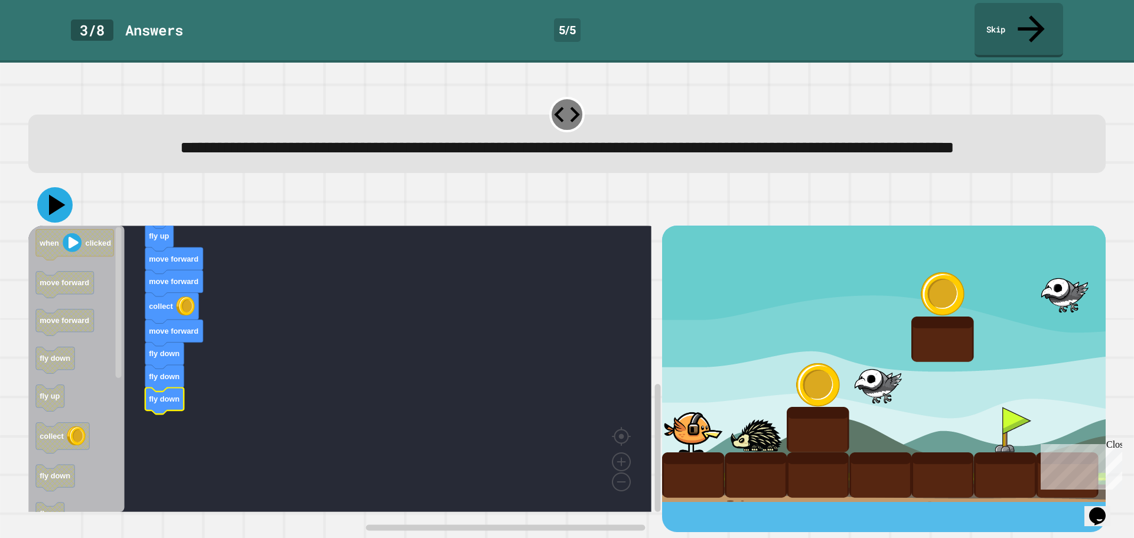
click at [64, 204] on icon at bounding box center [54, 204] width 35 height 35
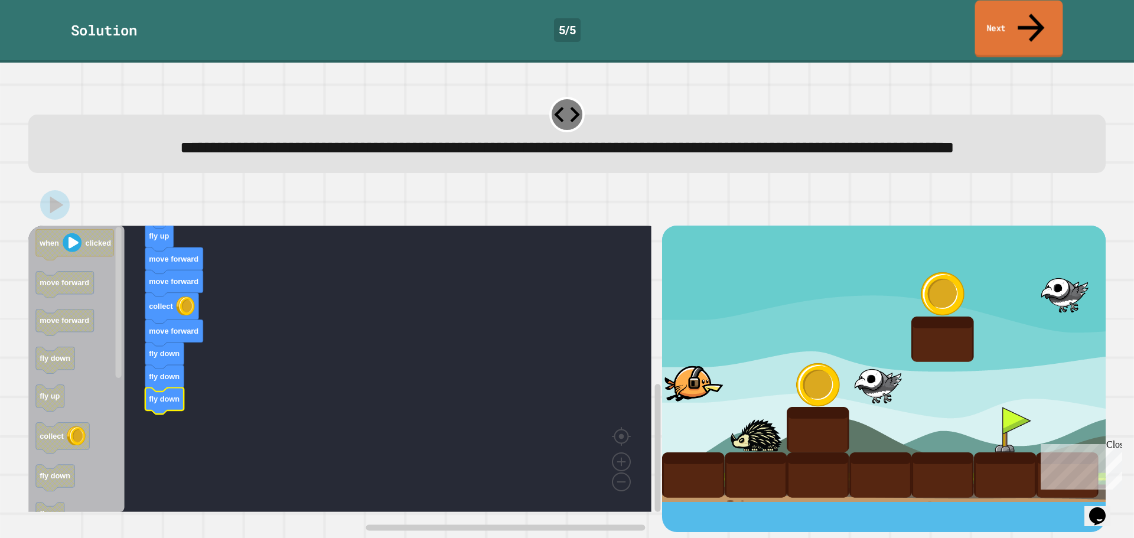
click at [1038, 17] on link "Next" at bounding box center [1019, 29] width 88 height 57
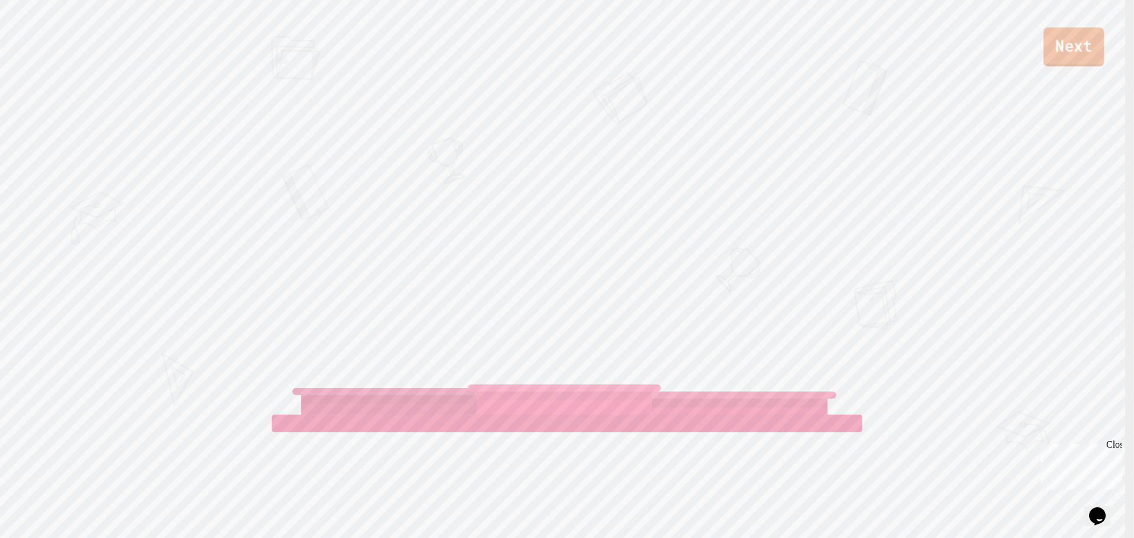
click at [1072, 48] on link "Next" at bounding box center [1074, 46] width 61 height 39
